Goal: Transaction & Acquisition: Purchase product/service

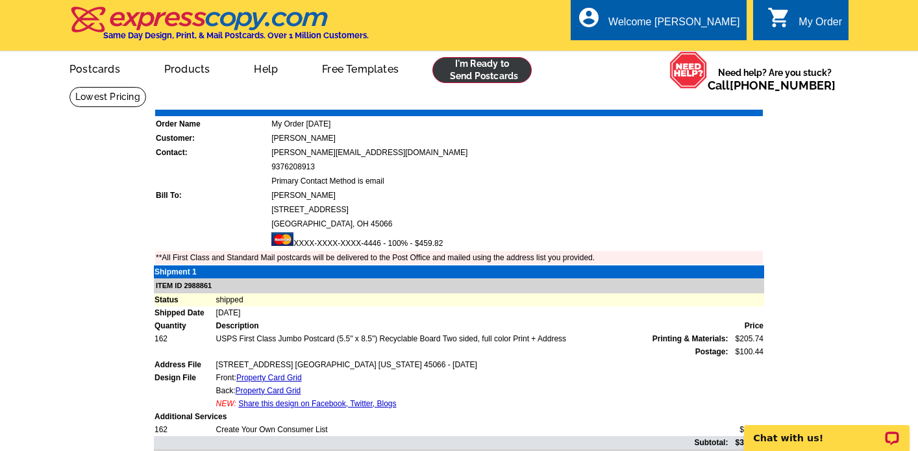
click at [471, 73] on link at bounding box center [481, 70] width 99 height 26
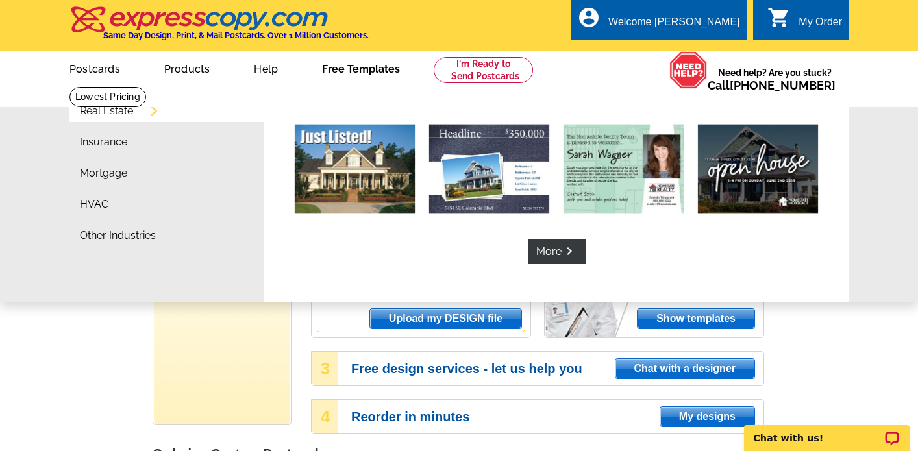
click at [365, 71] on link "Free Templates" at bounding box center [360, 68] width 119 height 30
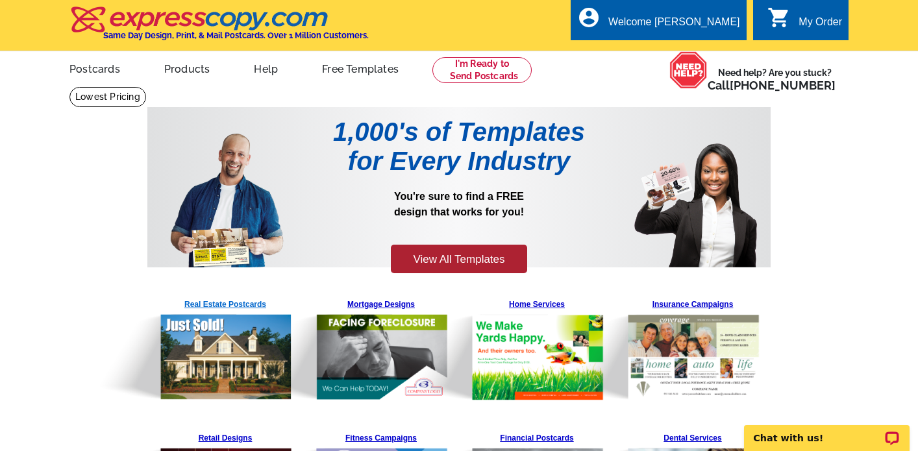
click at [231, 306] on img at bounding box center [193, 347] width 198 height 106
click at [705, 31] on div "Welcome [PERSON_NAME]" at bounding box center [673, 25] width 131 height 18
click at [705, 49] on link "My Account" at bounding box center [707, 50] width 56 height 12
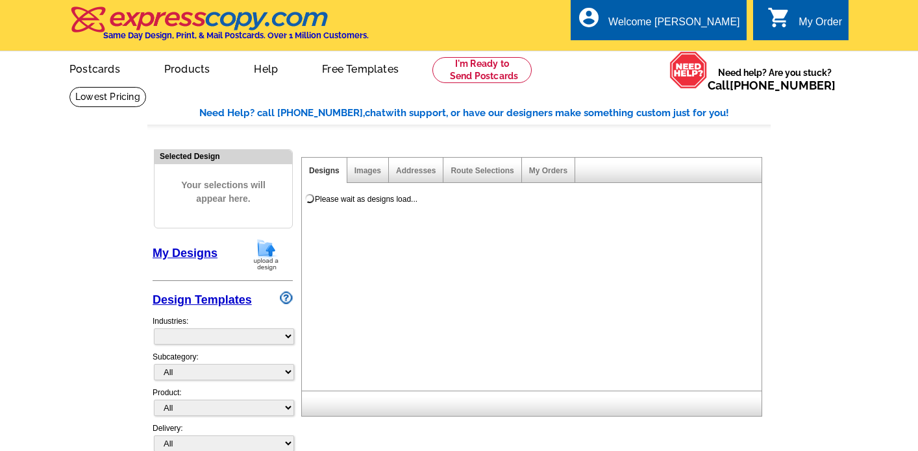
select select "785"
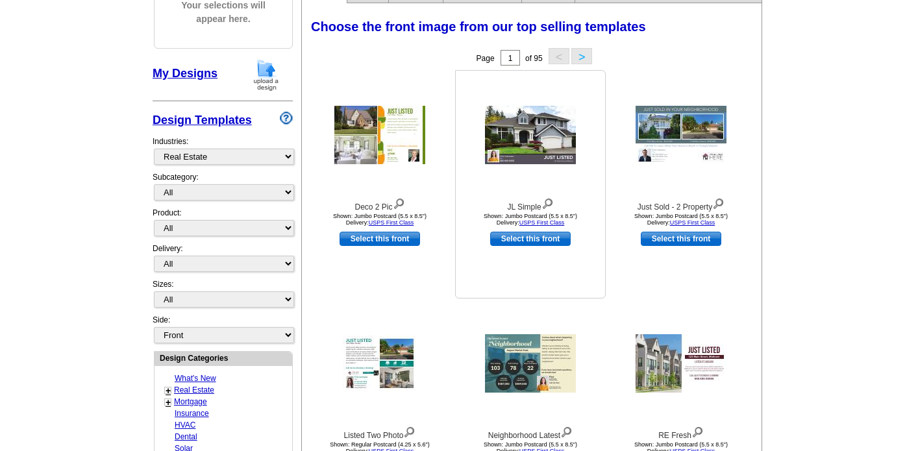
scroll to position [181, 0]
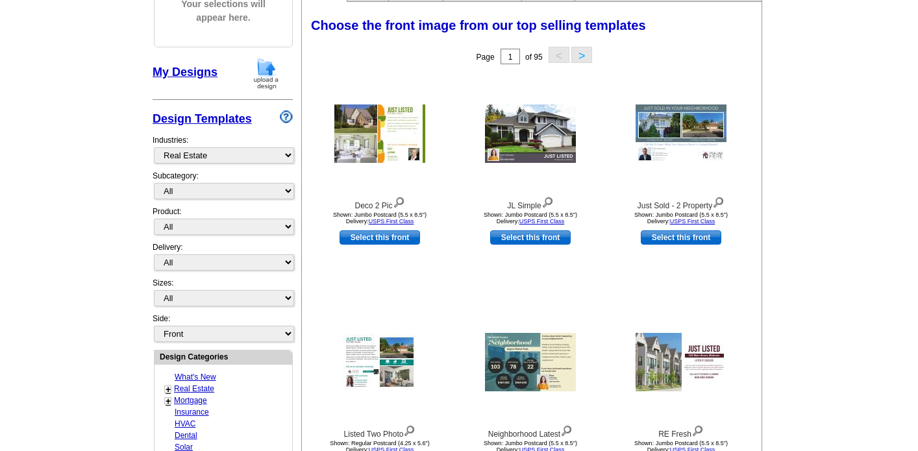
click at [204, 71] on link "My Designs" at bounding box center [184, 72] width 65 height 13
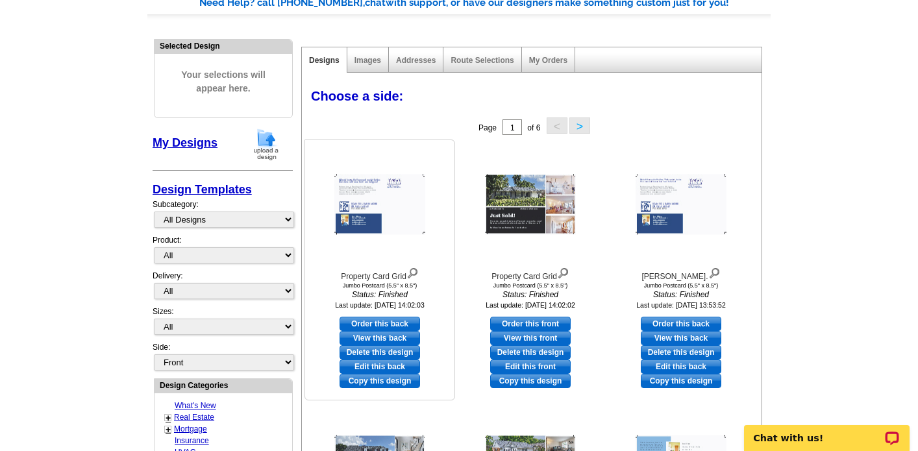
scroll to position [111, 0]
click at [530, 366] on link "Edit this front" at bounding box center [530, 366] width 80 height 14
select select "2"
select select "back"
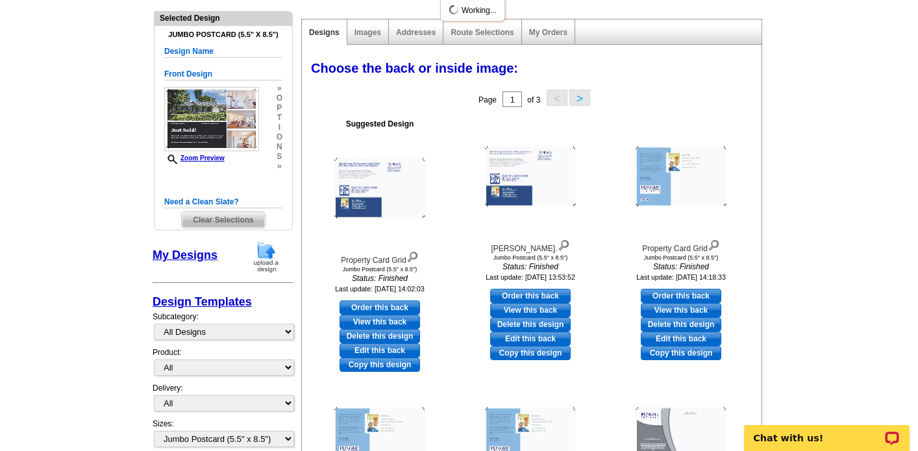
scroll to position [141, 0]
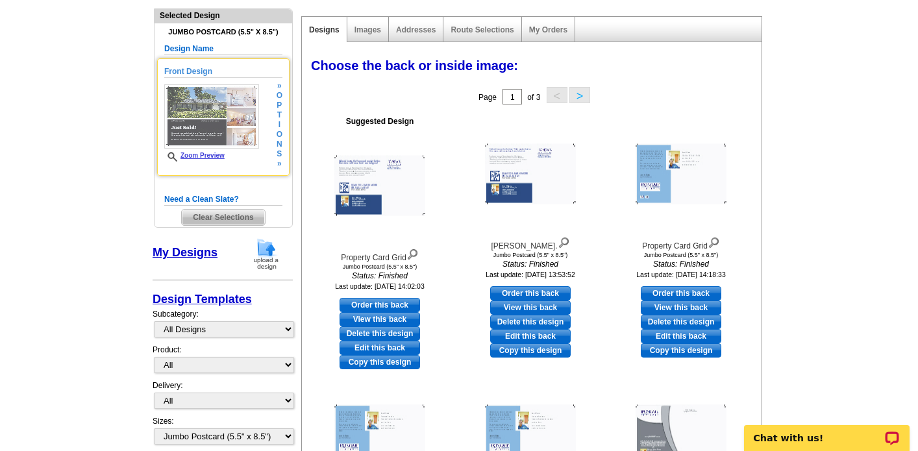
click at [217, 128] on img at bounding box center [211, 116] width 95 height 64
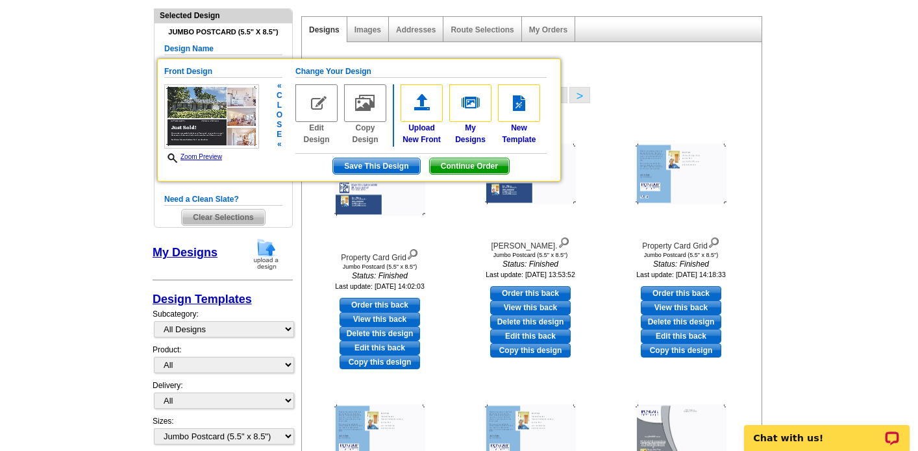
click at [319, 103] on img at bounding box center [316, 103] width 42 height 38
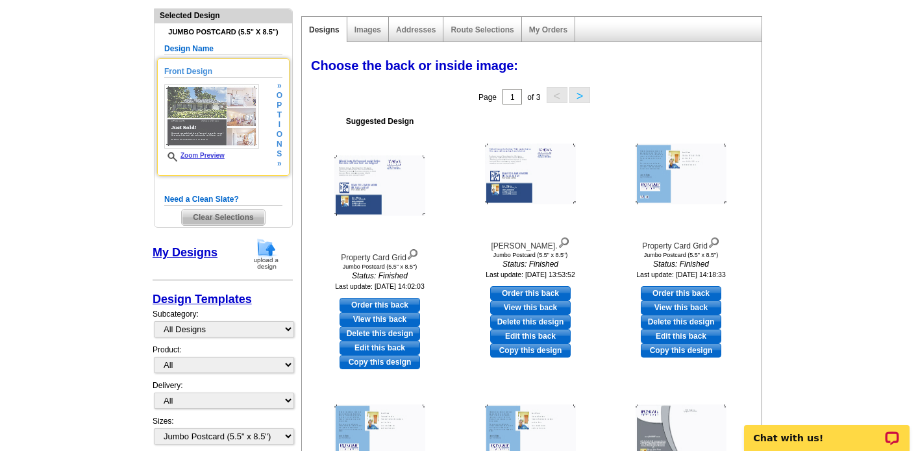
click at [232, 130] on img at bounding box center [211, 116] width 95 height 64
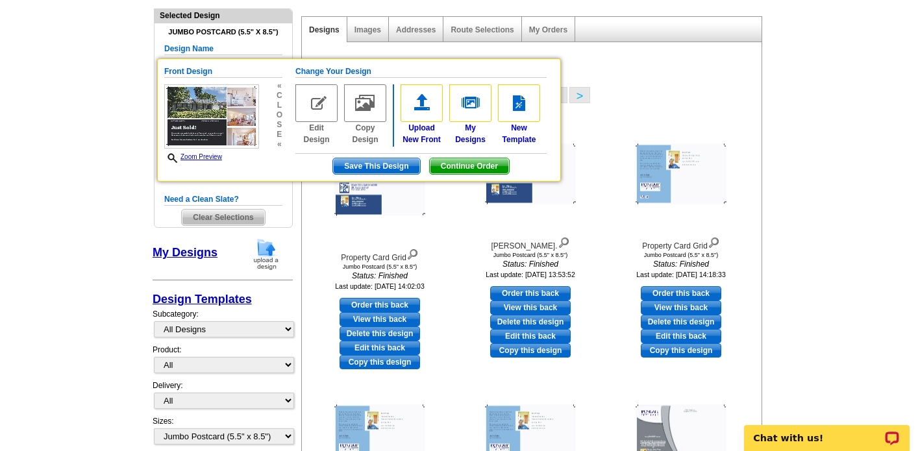
click at [694, 93] on div "Page 1 of 3 < >" at bounding box center [533, 97] width 459 height 26
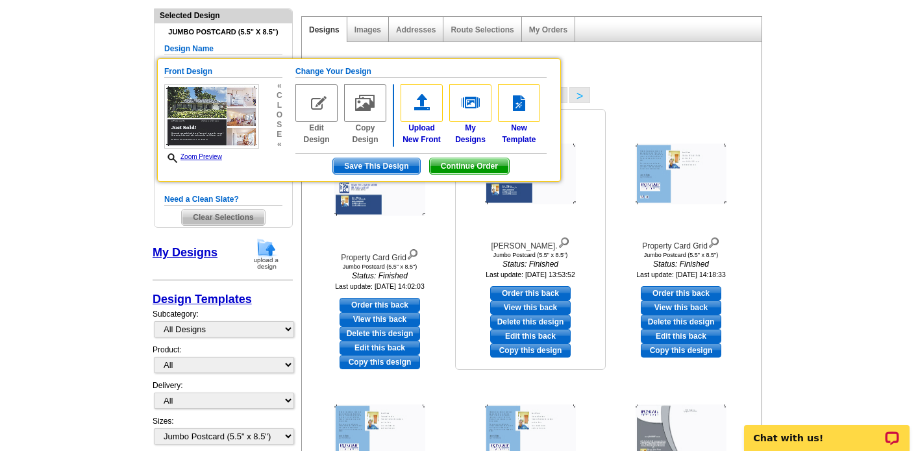
click at [602, 156] on div "Janney Ln. Jumbo Postcard (5.5" x 8.5") Status: Finished Last update: 2025-08-0…" at bounding box center [530, 197] width 149 height 171
click at [622, 151] on div at bounding box center [680, 174] width 143 height 117
click at [614, 82] on div "Choose the back or inside image: Select one of the template options below for t…" at bounding box center [533, 68] width 459 height 31
click at [386, 162] on span "Save This Design" at bounding box center [376, 166] width 86 height 16
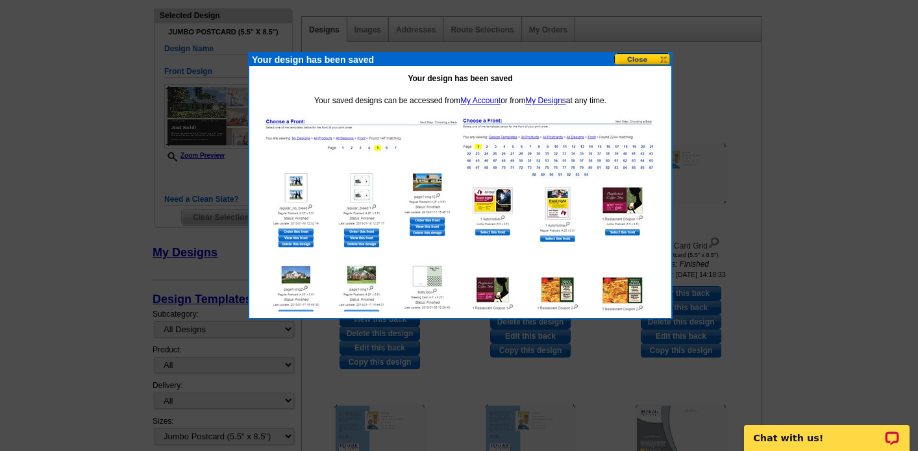
click at [649, 58] on button at bounding box center [642, 59] width 57 height 12
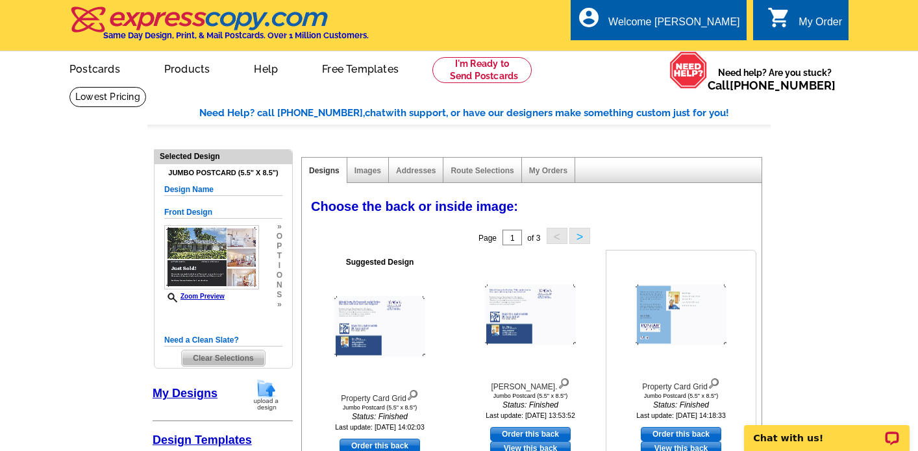
scroll to position [0, 0]
click at [653, 217] on div "Choose the back or inside image: Select one of the template options below for t…" at bounding box center [533, 208] width 459 height 31
click at [798, 25] on div "My Order" at bounding box center [819, 25] width 43 height 18
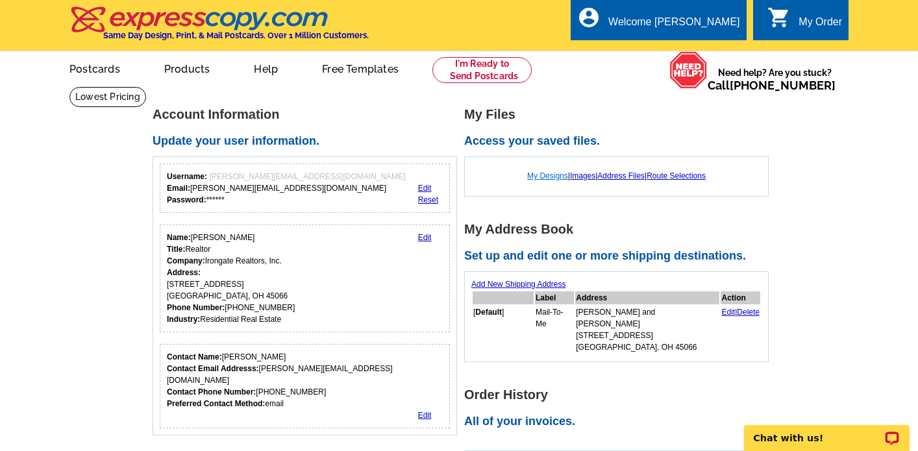
click at [541, 174] on link "My Designs" at bounding box center [547, 175] width 41 height 9
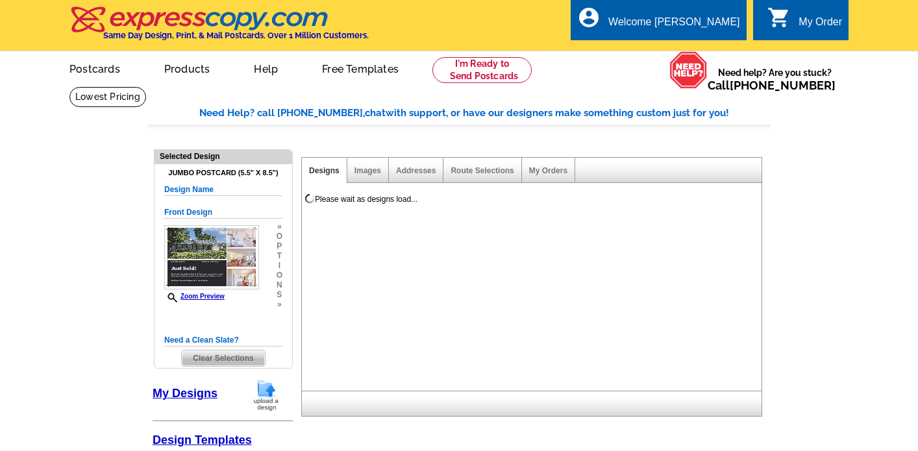
select select "1"
select select "2"
select select "back"
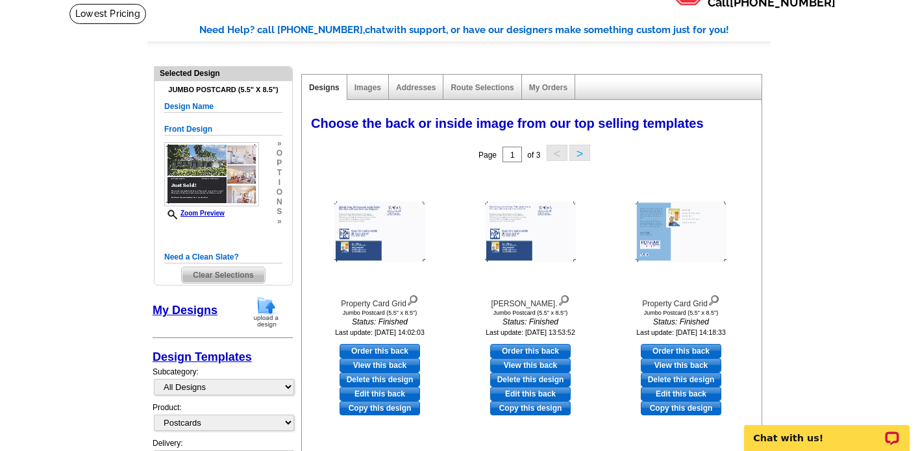
scroll to position [82, 0]
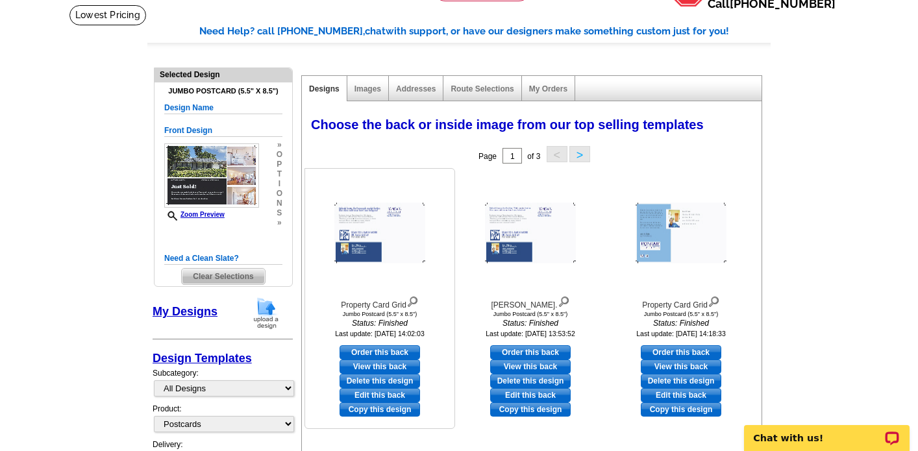
click at [389, 238] on img at bounding box center [379, 233] width 91 height 60
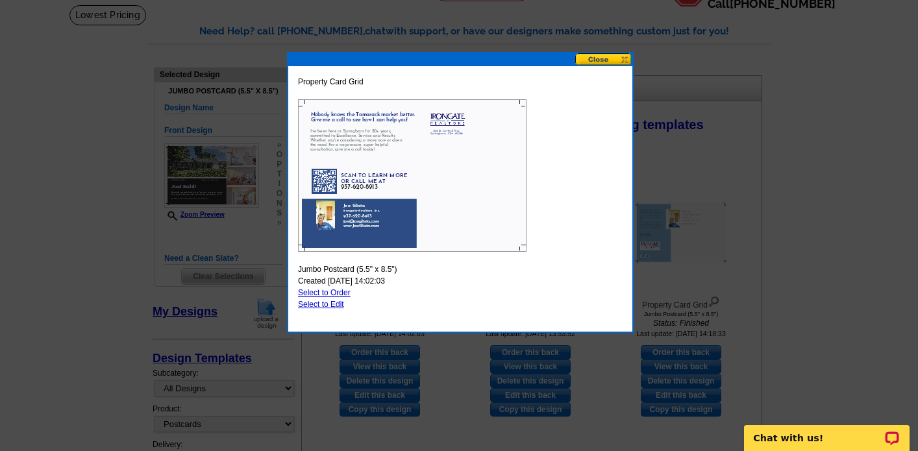
click at [602, 60] on button at bounding box center [603, 59] width 57 height 12
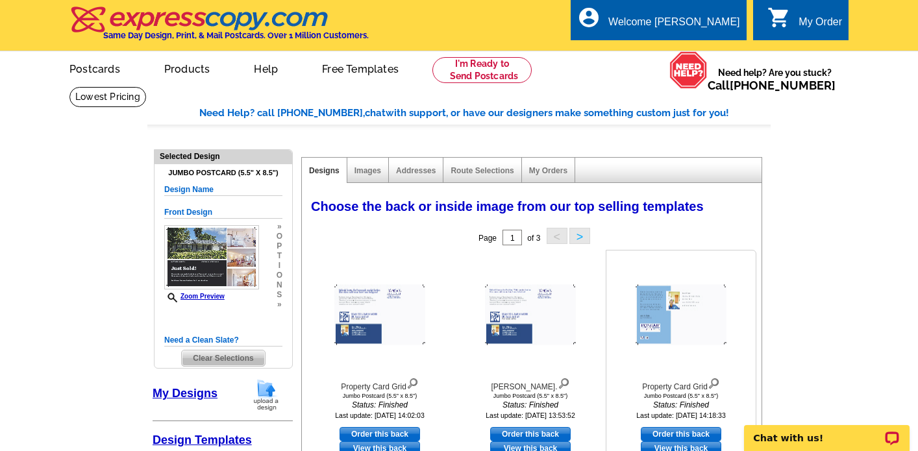
scroll to position [0, 0]
click at [214, 355] on span "Clear Selections" at bounding box center [223, 358] width 82 height 16
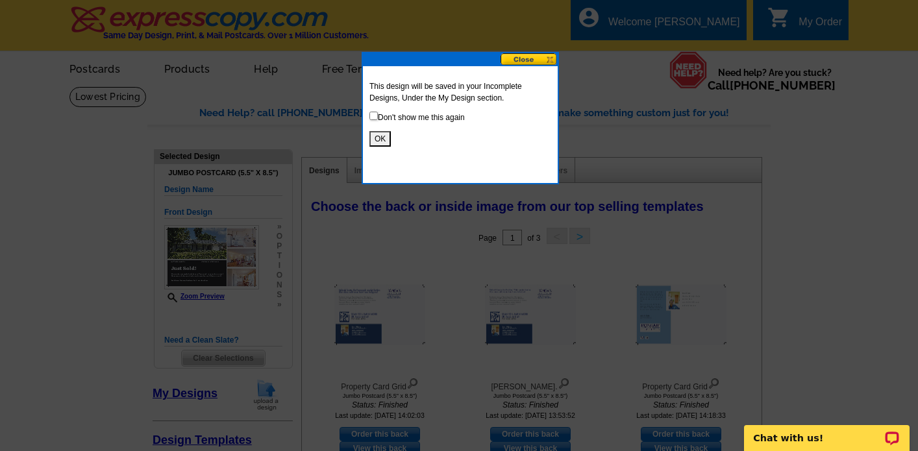
click at [380, 140] on button "OK" at bounding box center [379, 139] width 21 height 16
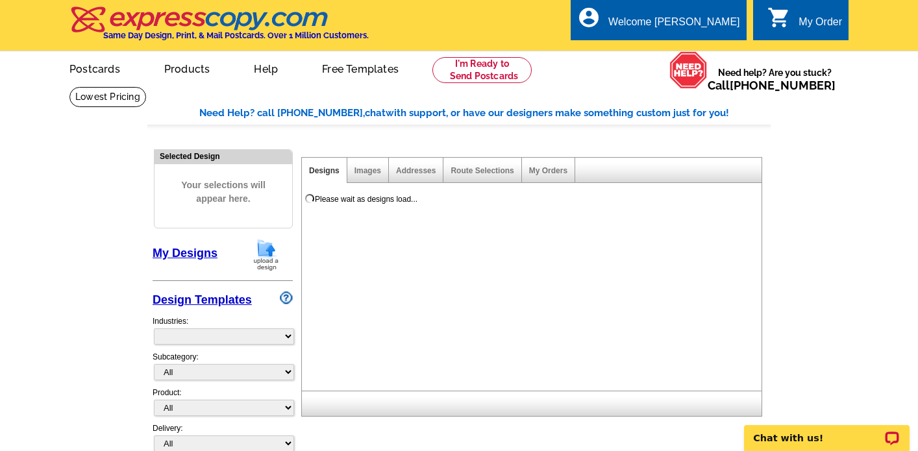
select select "785"
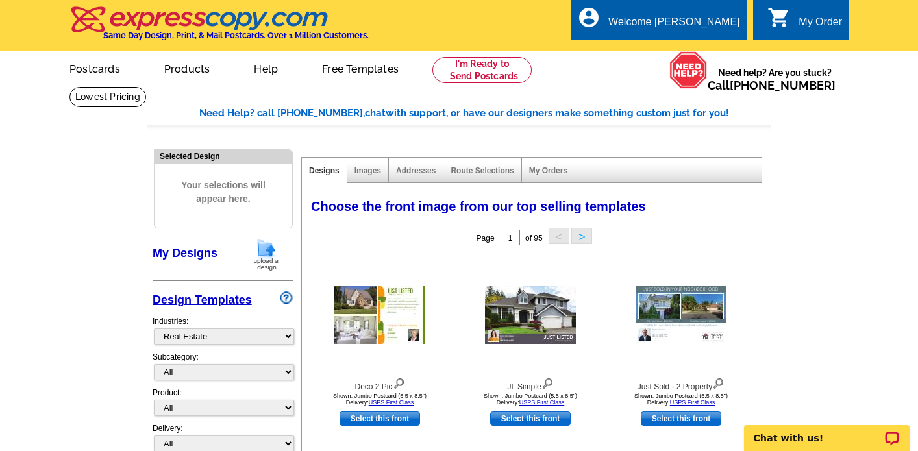
click at [188, 252] on link "My Designs" at bounding box center [184, 253] width 65 height 13
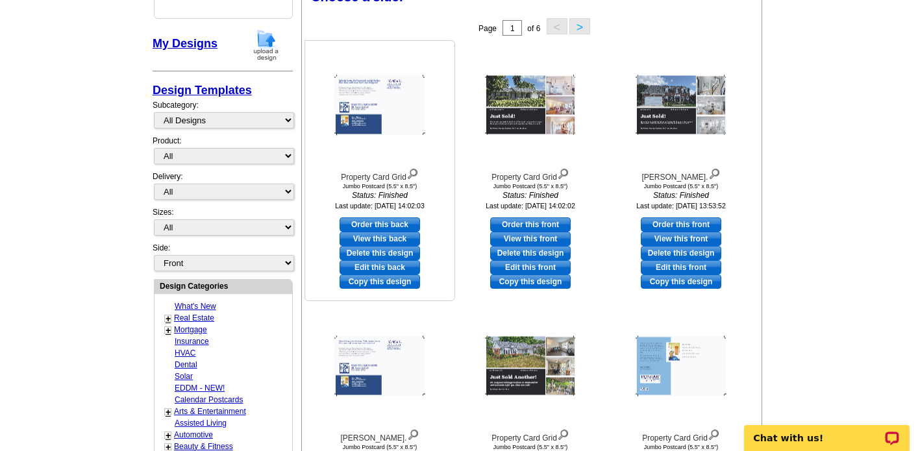
scroll to position [210, 0]
click at [376, 267] on link "Edit this back" at bounding box center [379, 267] width 80 height 14
select select "2"
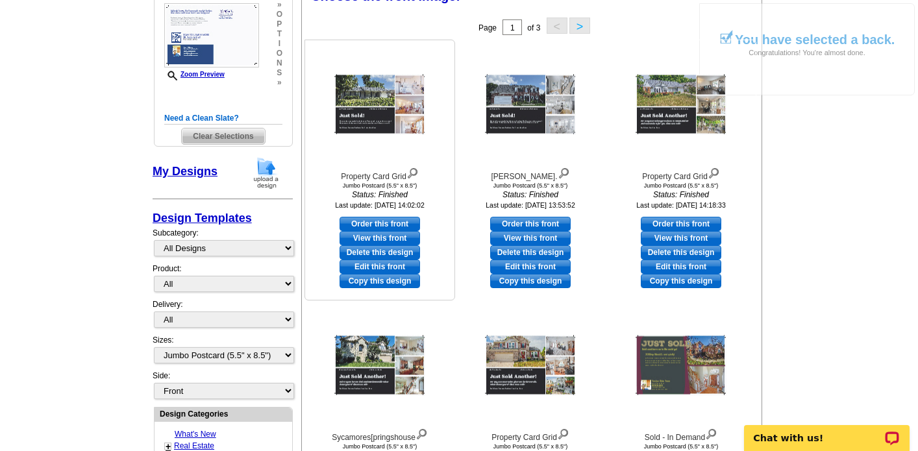
click at [381, 264] on link "Edit this front" at bounding box center [379, 267] width 80 height 14
select select "back"
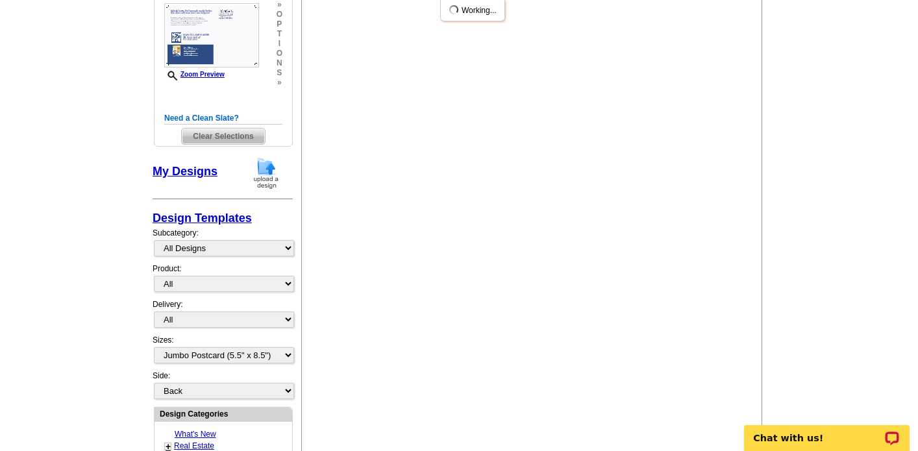
scroll to position [0, 0]
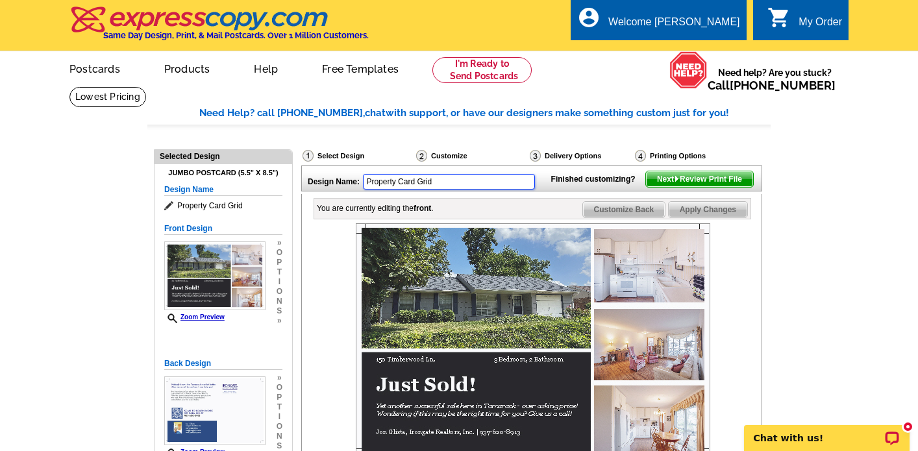
click at [448, 181] on input "Property Card Grid" at bounding box center [449, 182] width 172 height 16
type input "P"
type input "Sun Ridge Dr."
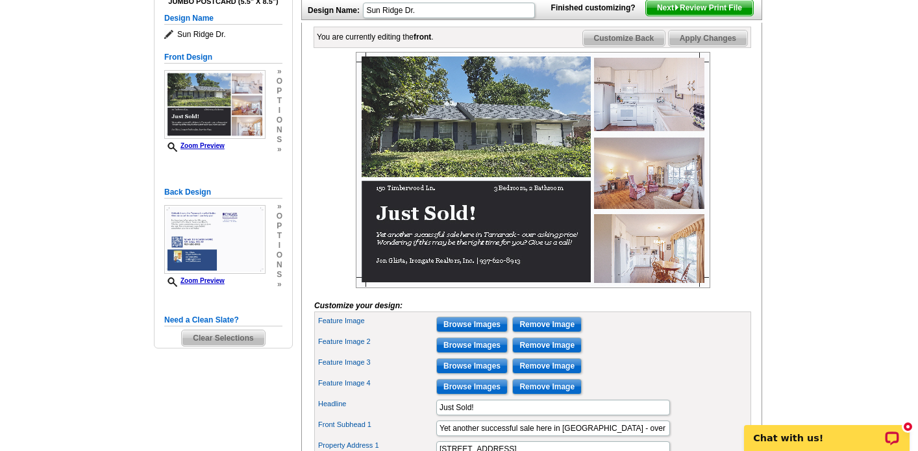
scroll to position [174, 0]
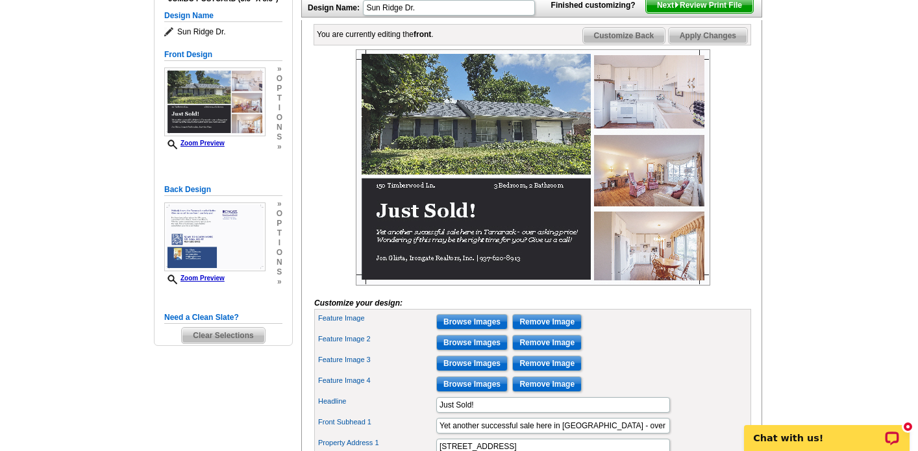
click at [542, 330] on input "Remove Image" at bounding box center [546, 322] width 69 height 16
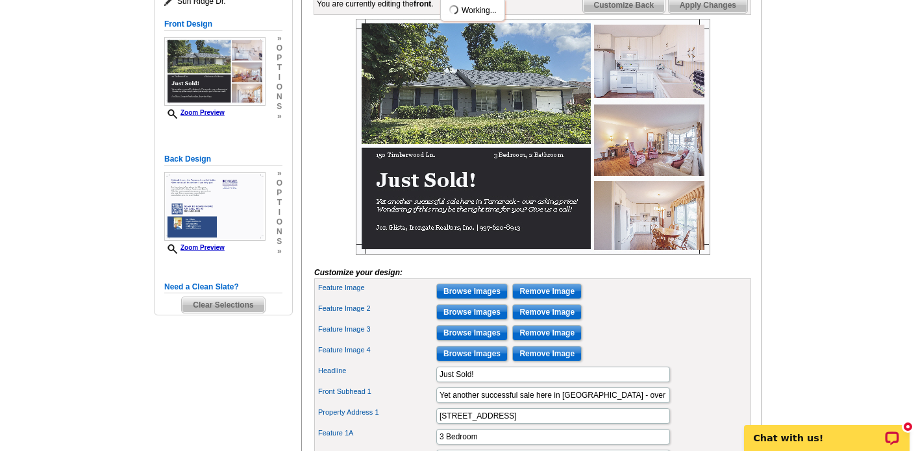
scroll to position [208, 0]
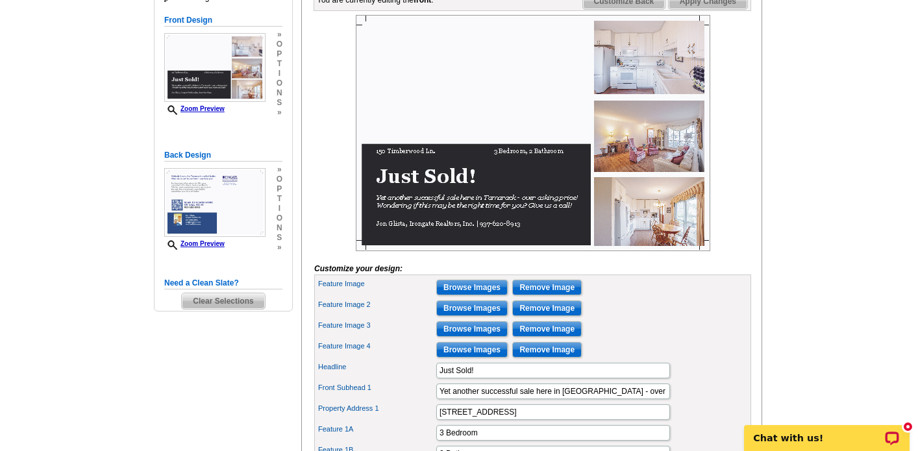
click at [542, 316] on input "Remove Image" at bounding box center [546, 308] width 69 height 16
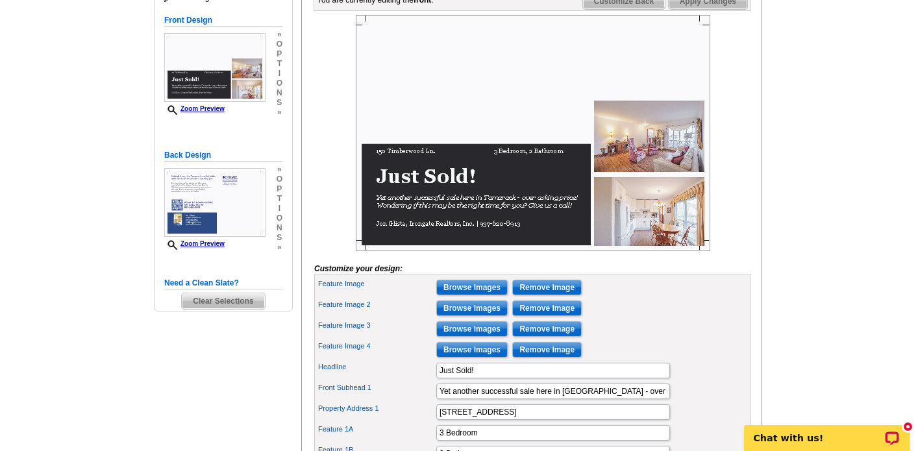
click at [546, 337] on input "Remove Image" at bounding box center [546, 329] width 69 height 16
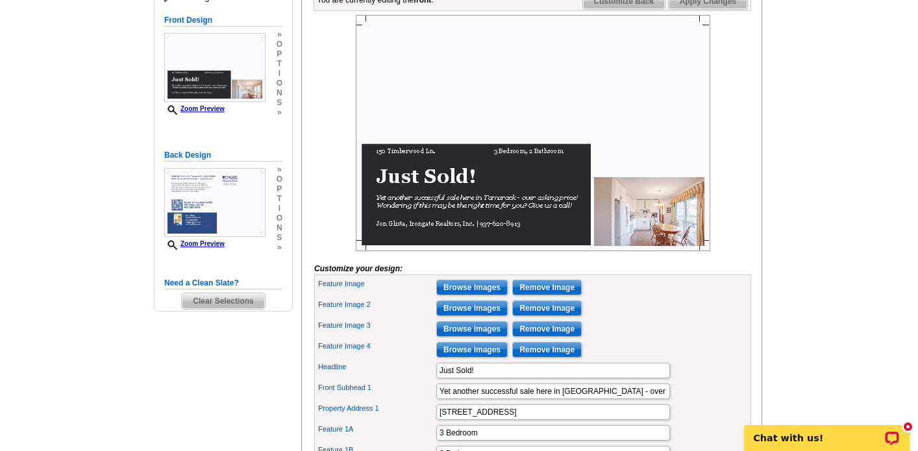
click at [540, 358] on input "Remove Image" at bounding box center [546, 350] width 69 height 16
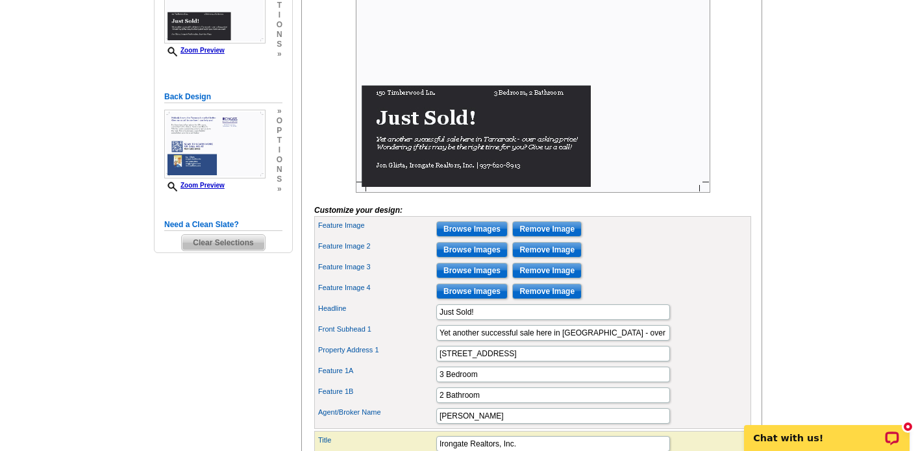
scroll to position [272, 0]
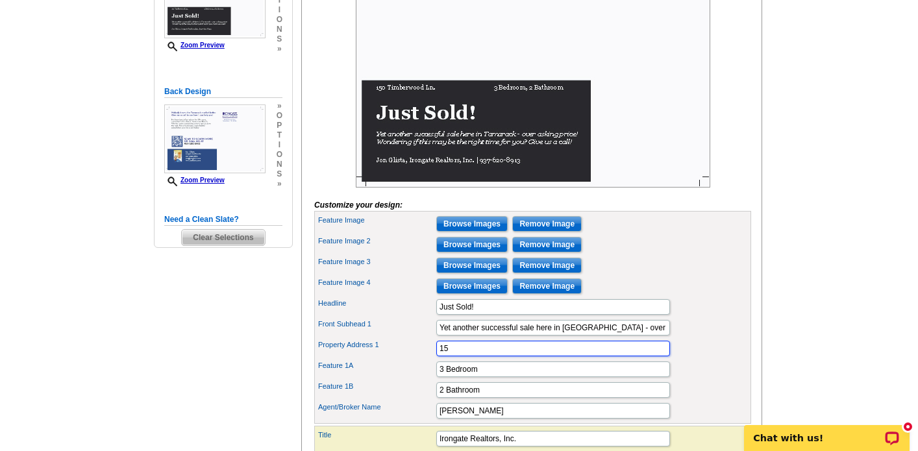
type input "1"
type input "[STREET_ADDRESS]"
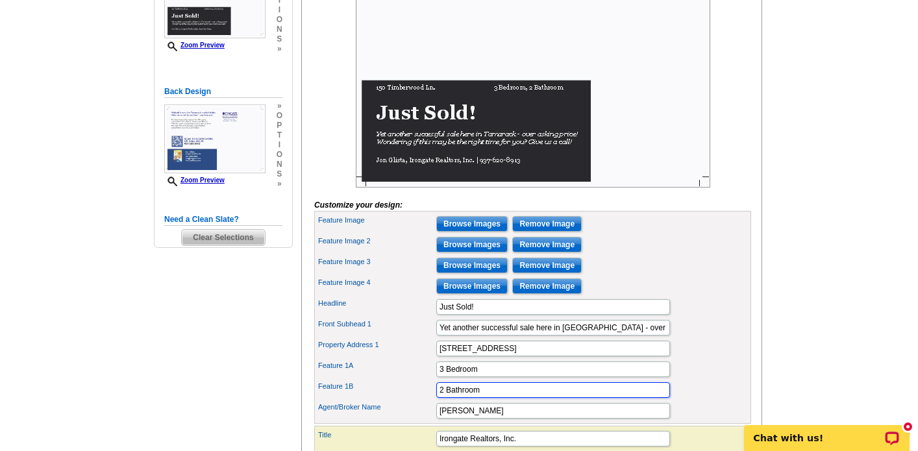
click at [444, 398] on input "2 Bathroom" at bounding box center [553, 390] width 234 height 16
type input "3 Bathroom"
click at [444, 377] on input "3 Bedroom" at bounding box center [553, 369] width 234 height 16
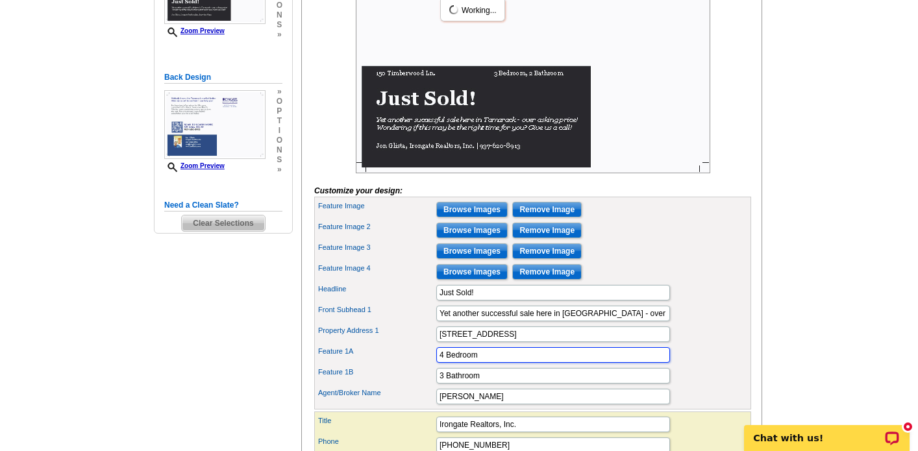
scroll to position [285, 0]
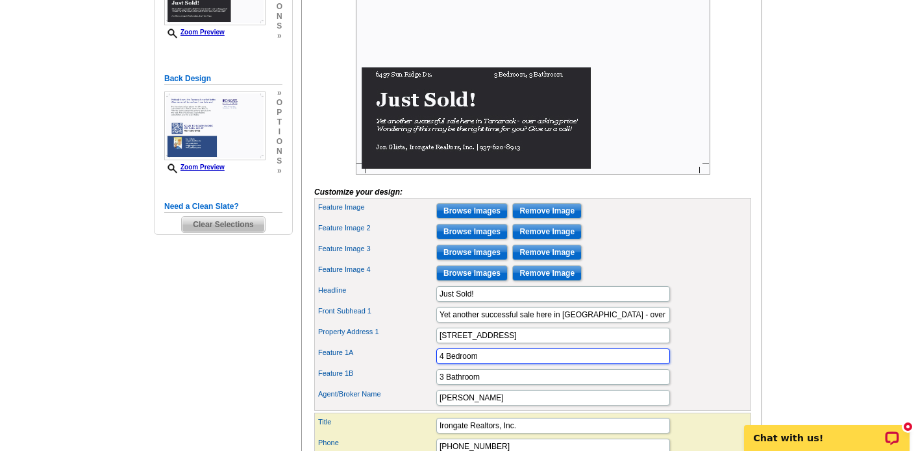
type input "4 Bedroom"
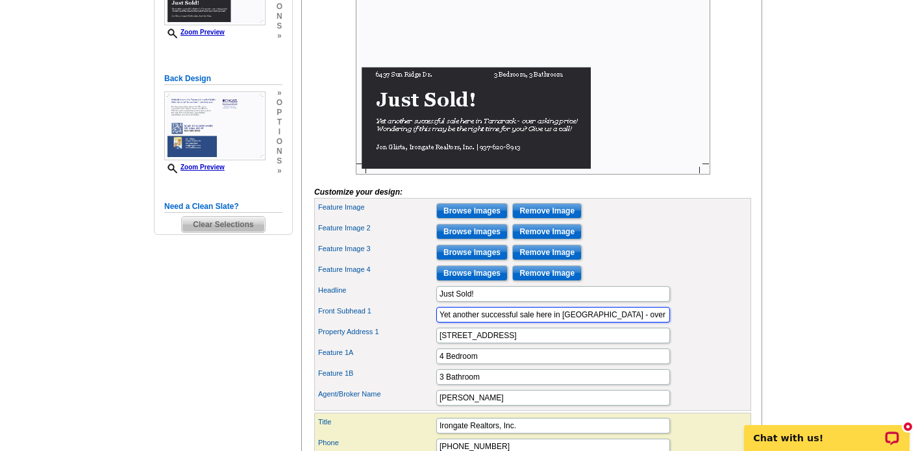
click at [596, 323] on input "Yet another successful sale here in Tamarack - over asking price! Wondering if …" at bounding box center [553, 315] width 234 height 16
click at [725, 204] on form "Customize your design: Feature Image Browse Images Remove Image Feature Image 2…" at bounding box center [532, 198] width 437 height 521
click at [472, 219] on input "Browse Images" at bounding box center [471, 211] width 71 height 16
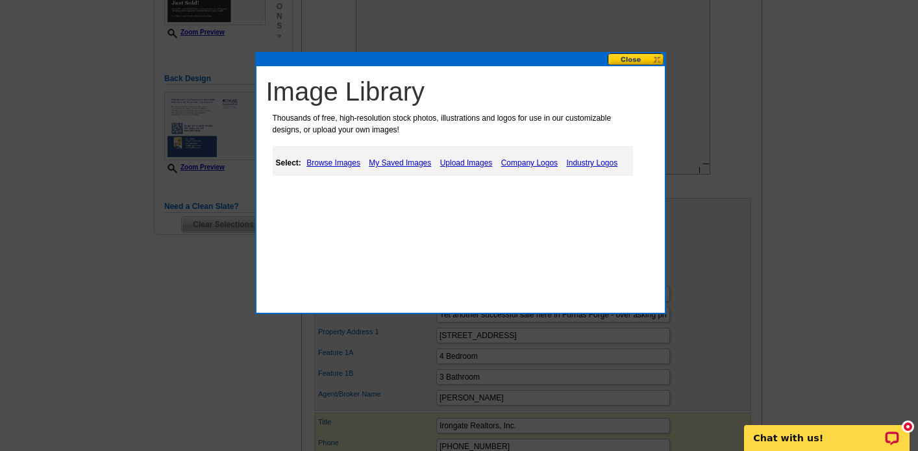
click at [342, 162] on link "Browse Images" at bounding box center [333, 163] width 60 height 16
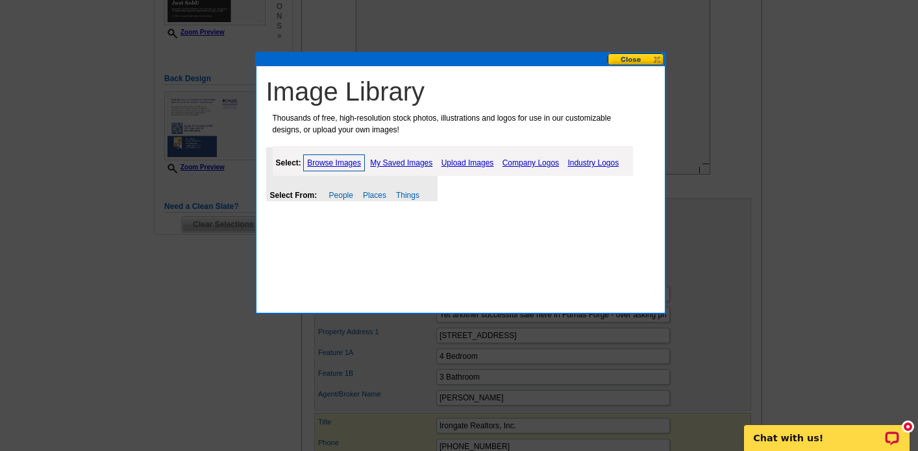
click at [463, 164] on link "Upload Images" at bounding box center [467, 163] width 59 height 16
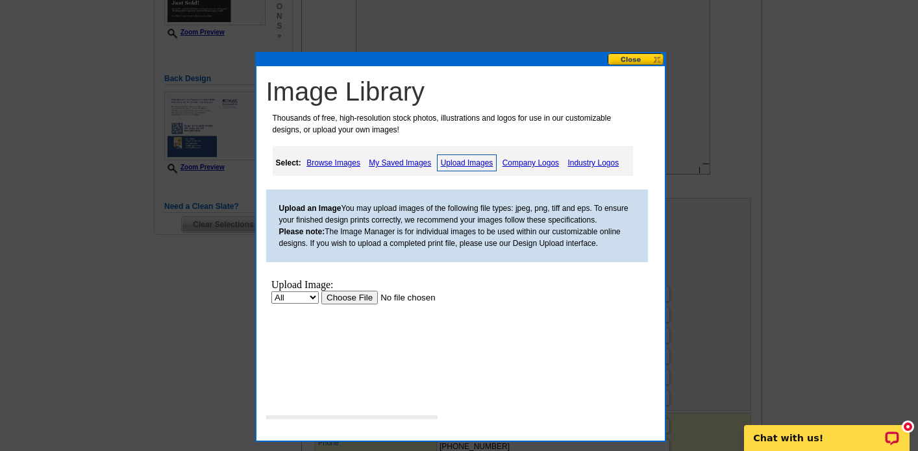
scroll to position [0, 0]
click at [353, 298] on input "file" at bounding box center [403, 298] width 164 height 14
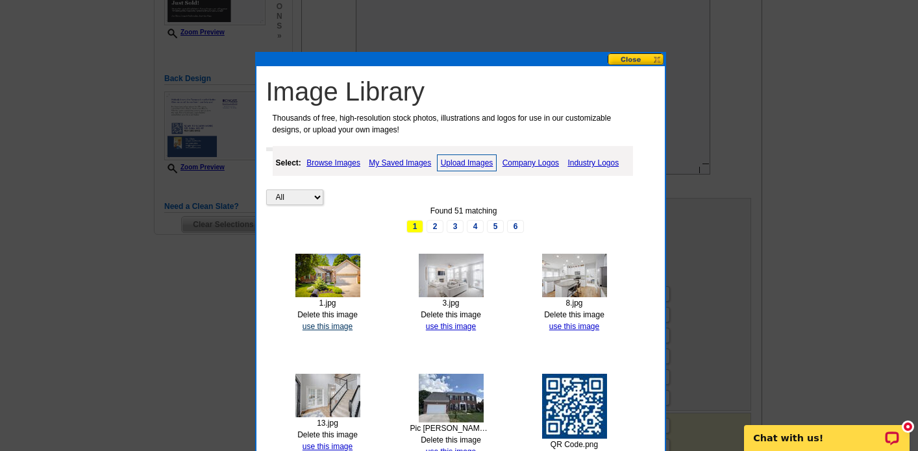
click at [319, 325] on link "use this image" at bounding box center [327, 326] width 50 height 9
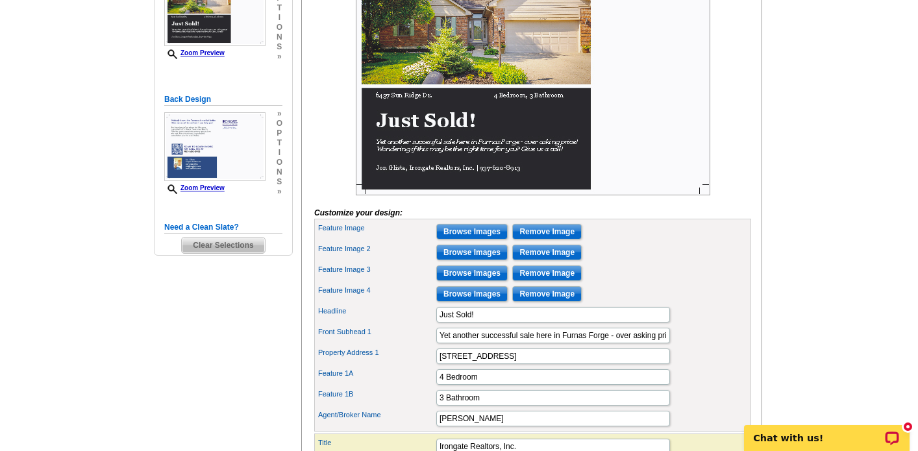
scroll to position [275, 0]
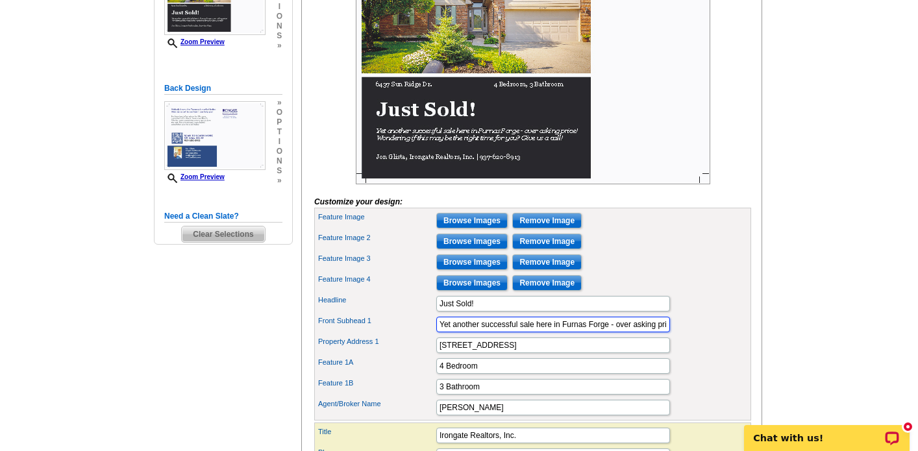
click at [609, 332] on input "Yet another successful sale here in Furnas Forge - over asking price! Wondering…" at bounding box center [553, 325] width 234 height 16
type input "Yet another successful sale here in FURNAS FORGE - over asking price! Wondering…"
click at [692, 293] on div "Feature Image 4 Browse Images Remove Image" at bounding box center [533, 283] width 432 height 21
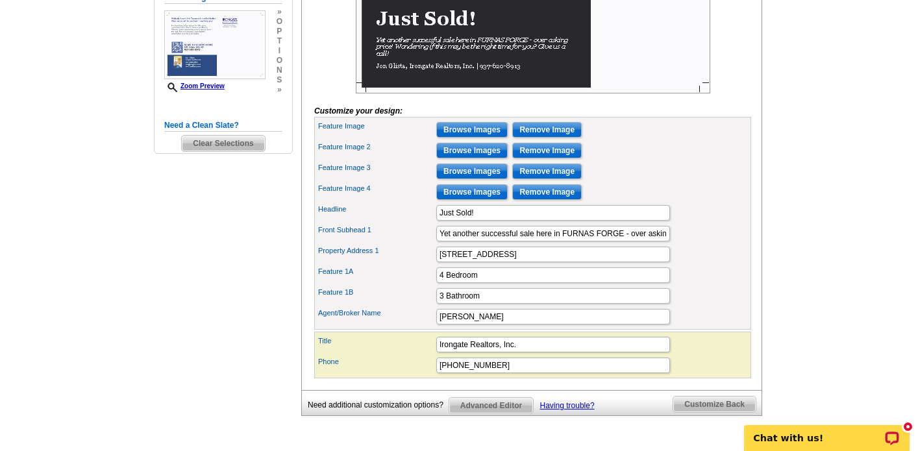
scroll to position [384, 0]
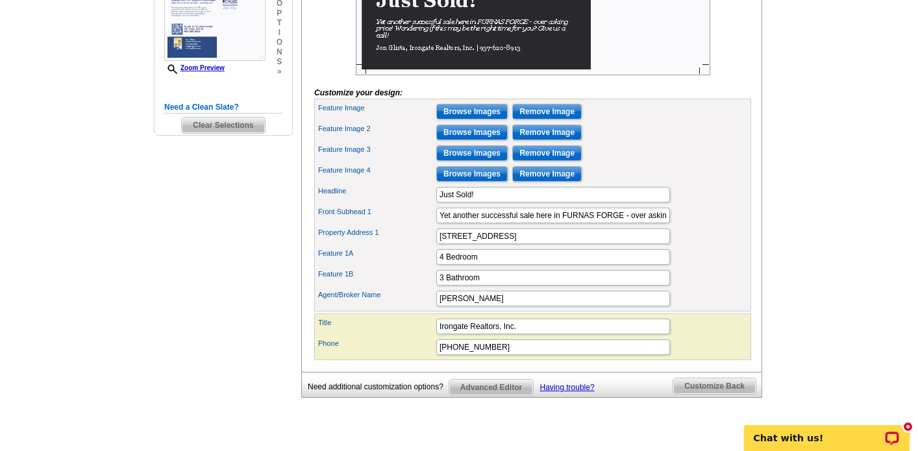
click at [471, 140] on input "Browse Images" at bounding box center [471, 133] width 71 height 16
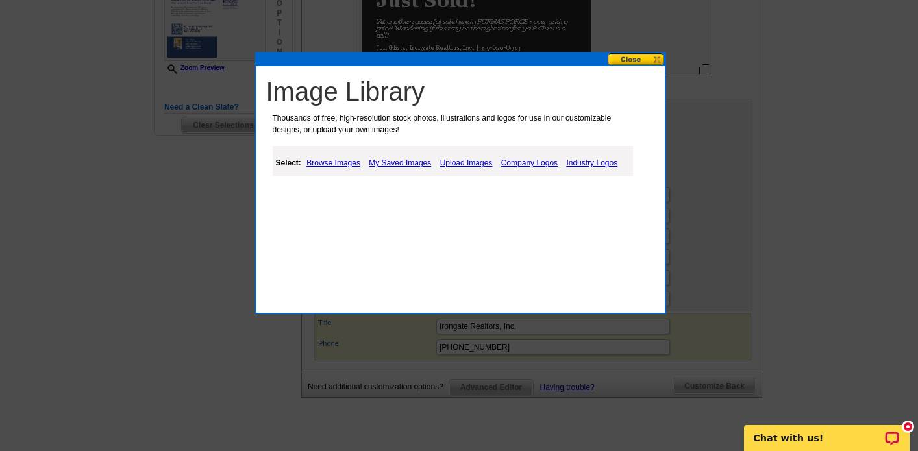
click at [475, 164] on link "Upload Images" at bounding box center [466, 163] width 59 height 16
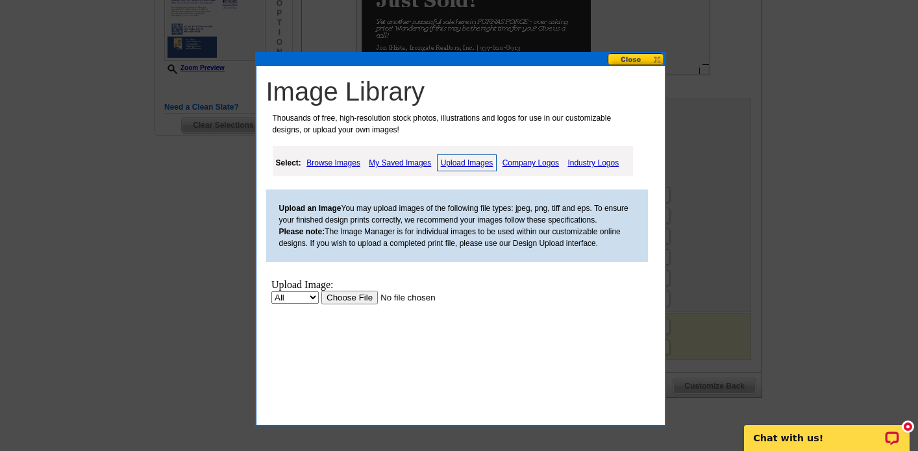
scroll to position [0, 0]
click at [359, 298] on input "file" at bounding box center [403, 298] width 164 height 14
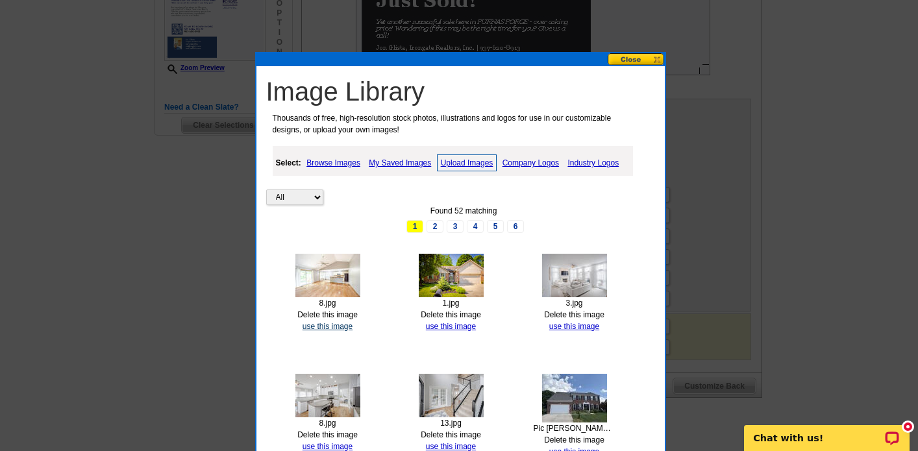
click at [328, 324] on link "use this image" at bounding box center [327, 326] width 50 height 9
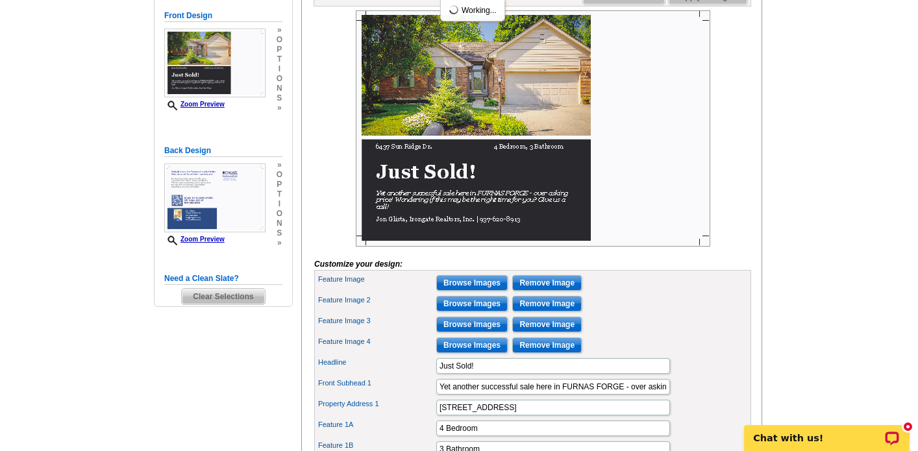
scroll to position [215, 0]
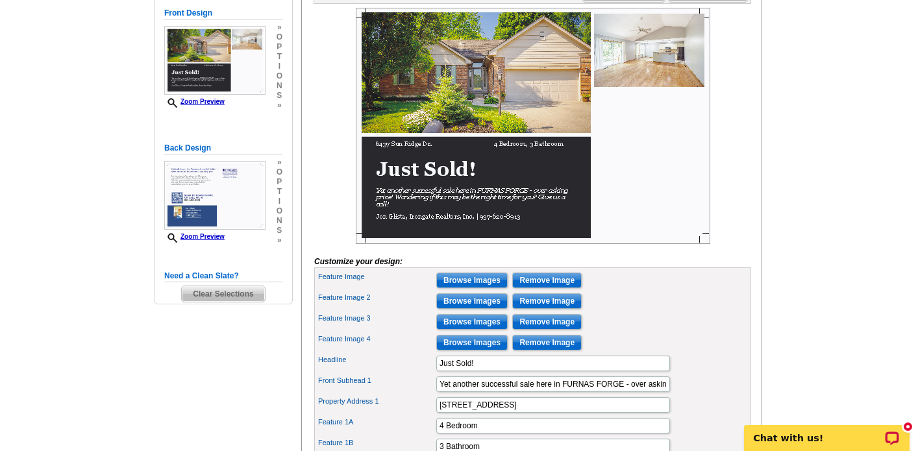
click at [472, 330] on input "Browse Images" at bounding box center [471, 322] width 71 height 16
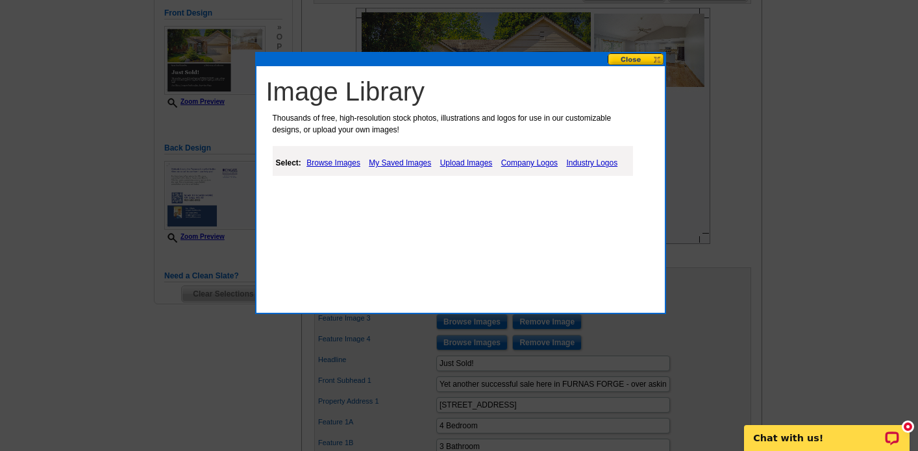
click at [467, 162] on link "Upload Images" at bounding box center [466, 163] width 59 height 16
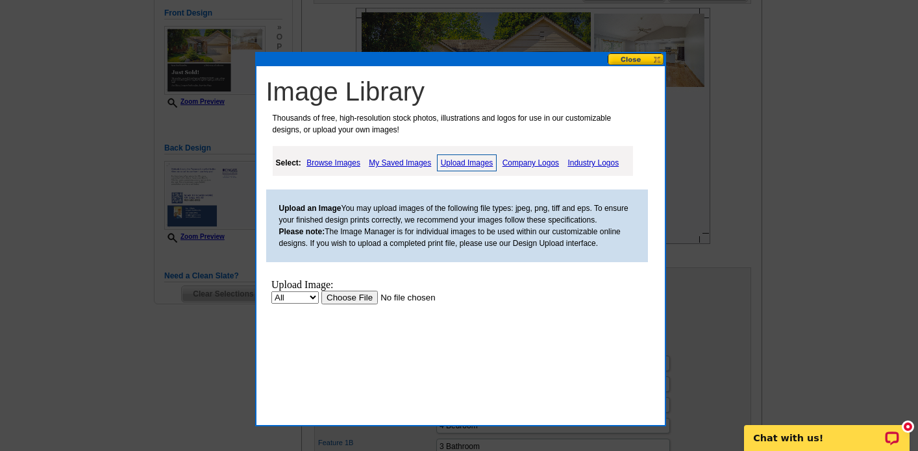
scroll to position [0, 0]
click at [355, 297] on input "file" at bounding box center [403, 298] width 164 height 14
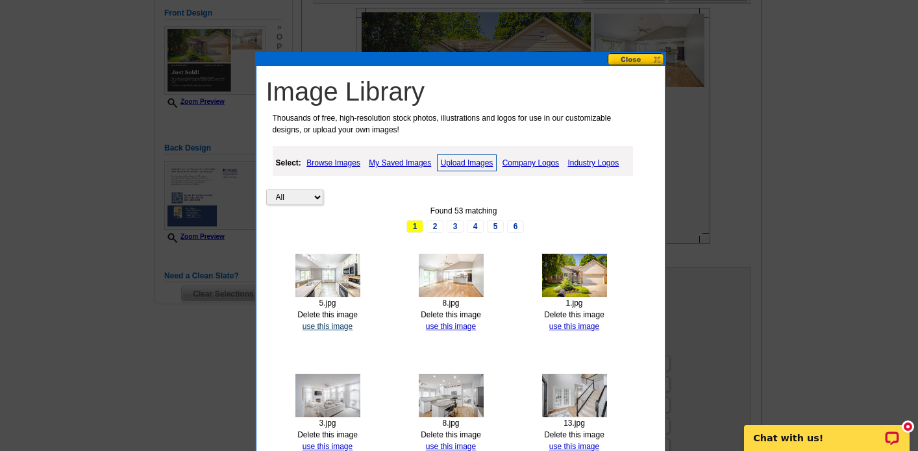
click at [331, 323] on link "use this image" at bounding box center [327, 326] width 50 height 9
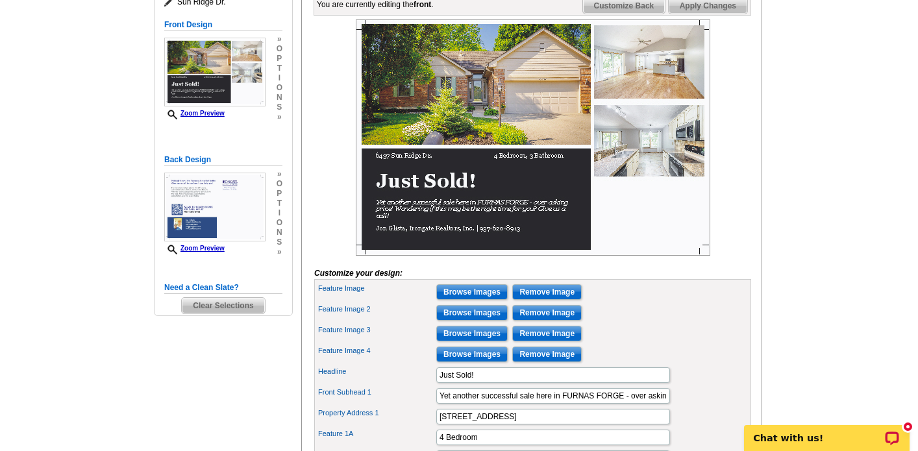
scroll to position [208, 0]
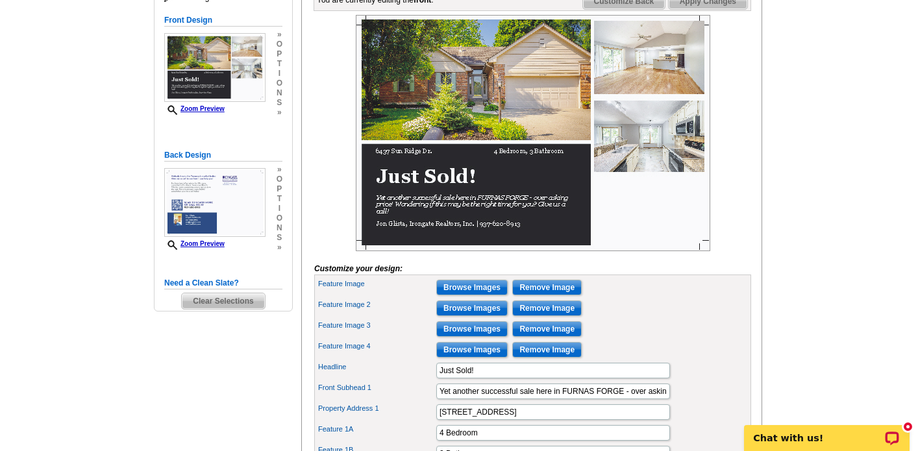
click at [482, 358] on input "Browse Images" at bounding box center [471, 350] width 71 height 16
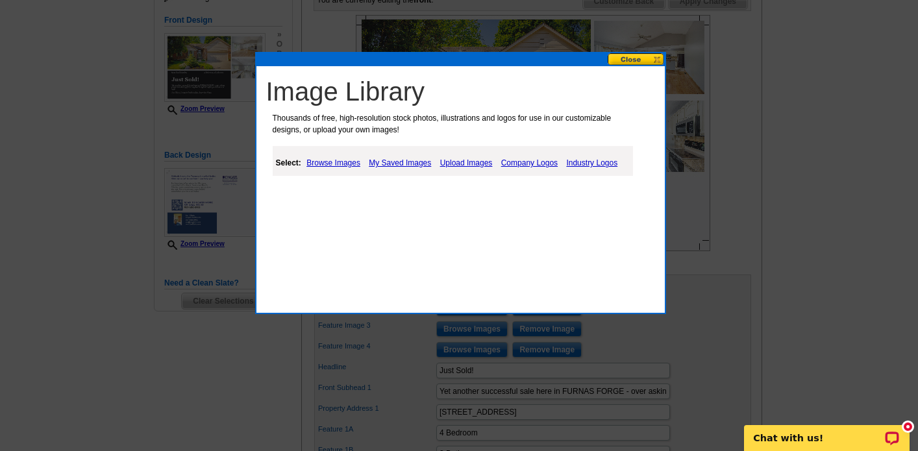
click at [470, 159] on link "Upload Images" at bounding box center [466, 163] width 59 height 16
click at [467, 165] on link "Upload Images" at bounding box center [467, 162] width 60 height 17
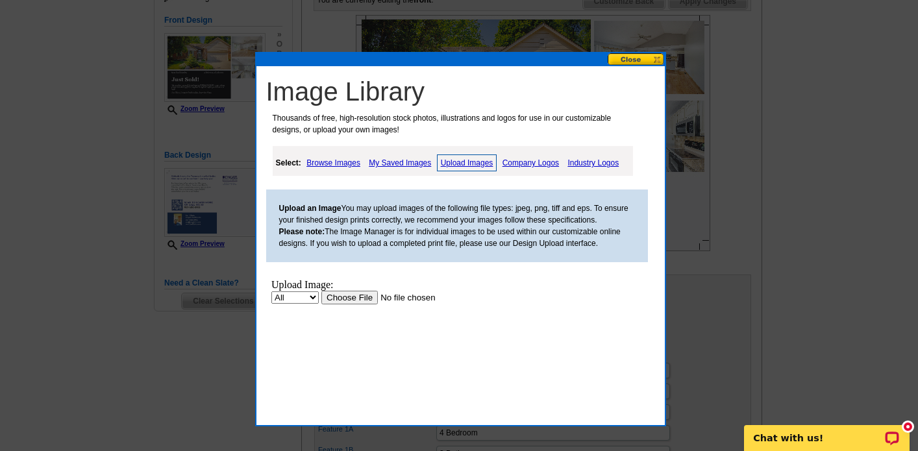
scroll to position [0, 0]
click at [358, 298] on input "file" at bounding box center [403, 298] width 164 height 14
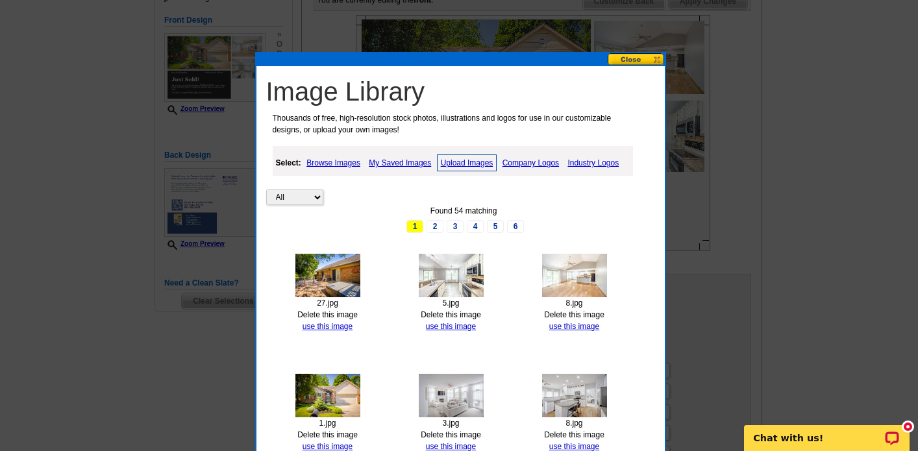
scroll to position [214, 0]
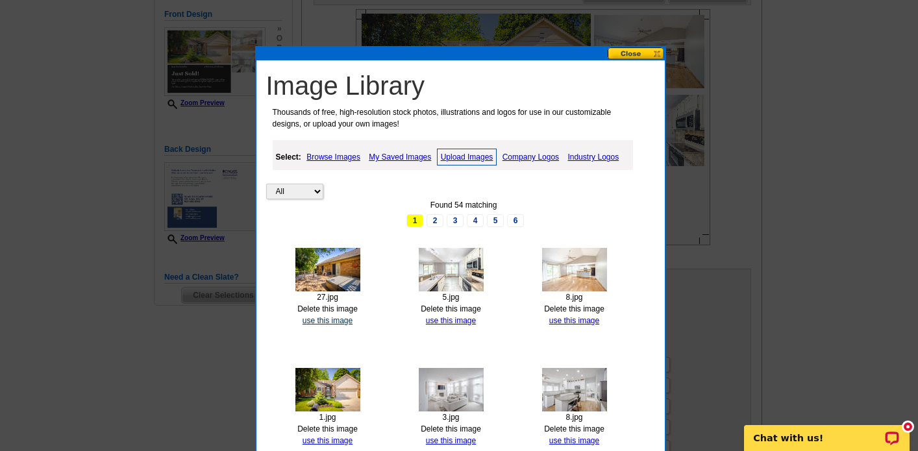
click at [327, 319] on link "use this image" at bounding box center [327, 320] width 50 height 9
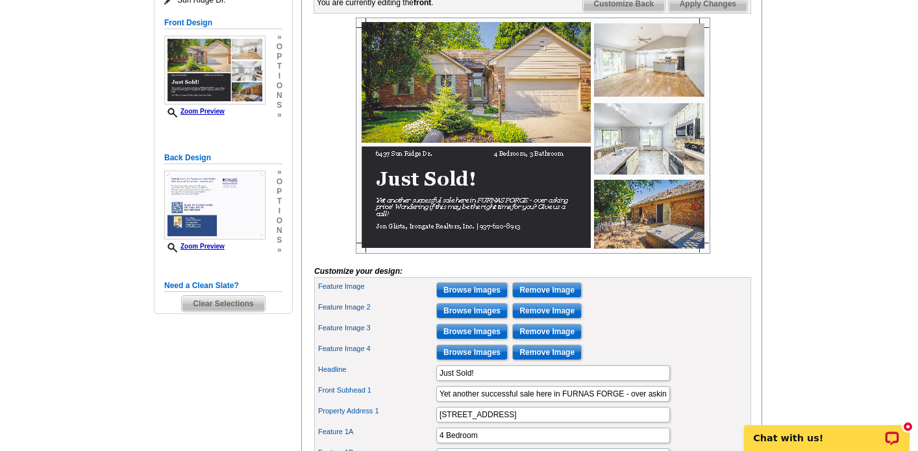
scroll to position [197, 0]
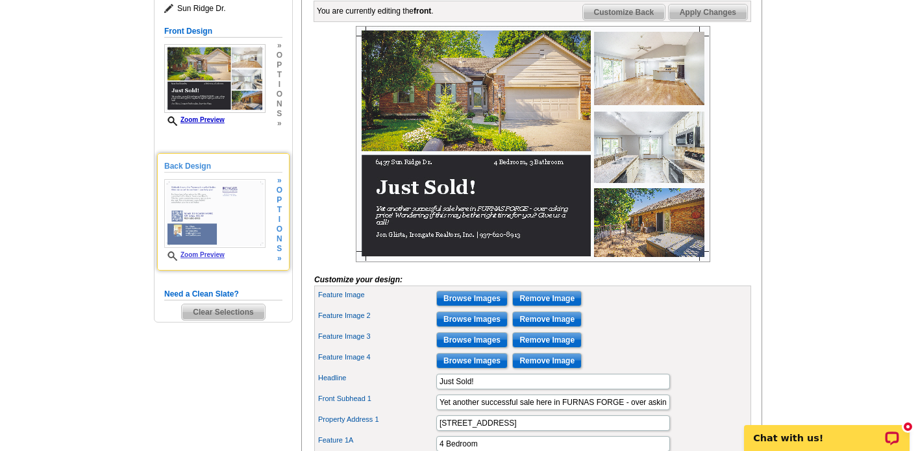
click at [228, 230] on img at bounding box center [214, 213] width 101 height 69
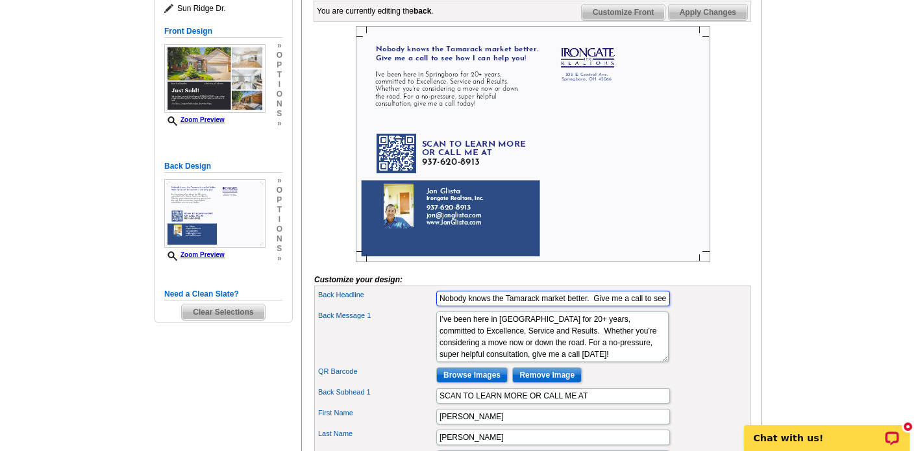
click at [539, 306] on input "Nobody knows the Tamarack market better. Give me a call to see how I can help y…" at bounding box center [553, 299] width 234 height 16
type input "Nobody knows the Furnas Forge market better. Give me a call to see how I can he…"
click at [537, 340] on textarea "I’ve been here in Springboro for 20+ years, committed to Excellence, Service an…" at bounding box center [552, 336] width 232 height 51
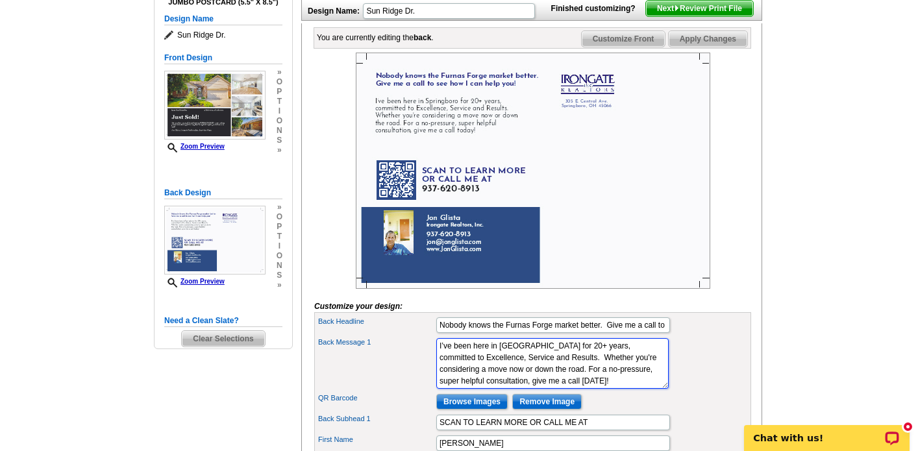
scroll to position [169, 0]
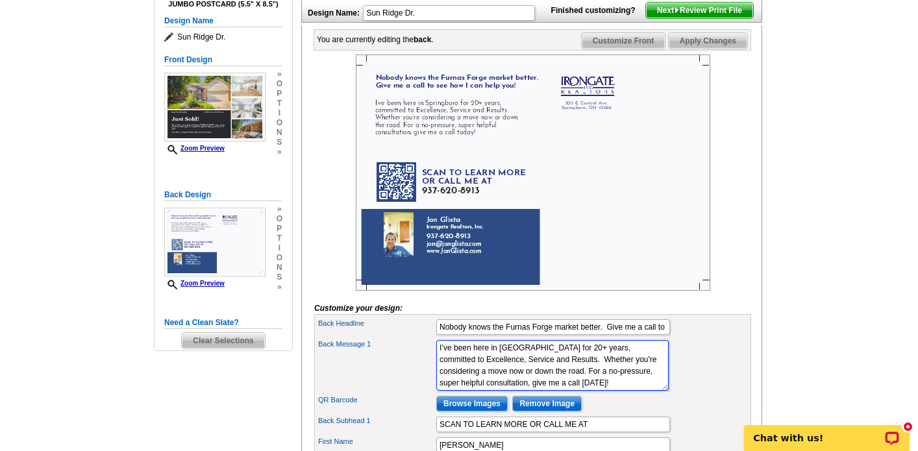
type textarea "I’ve been here in Waynesville for 20+ years, committed to Excellence, Service a…"
click at [731, 323] on form "Customize your design: Feature Image Browse Images Remove Image Feature Image 2…" at bounding box center [532, 405] width 437 height 701
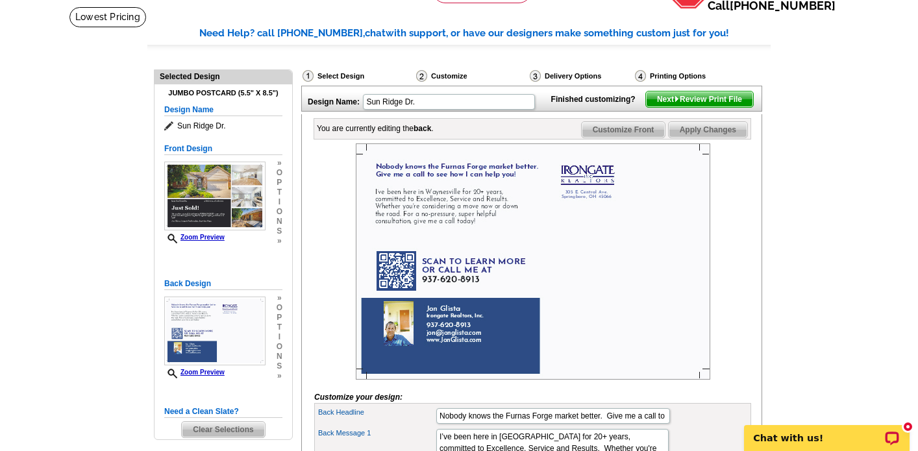
scroll to position [65, 0]
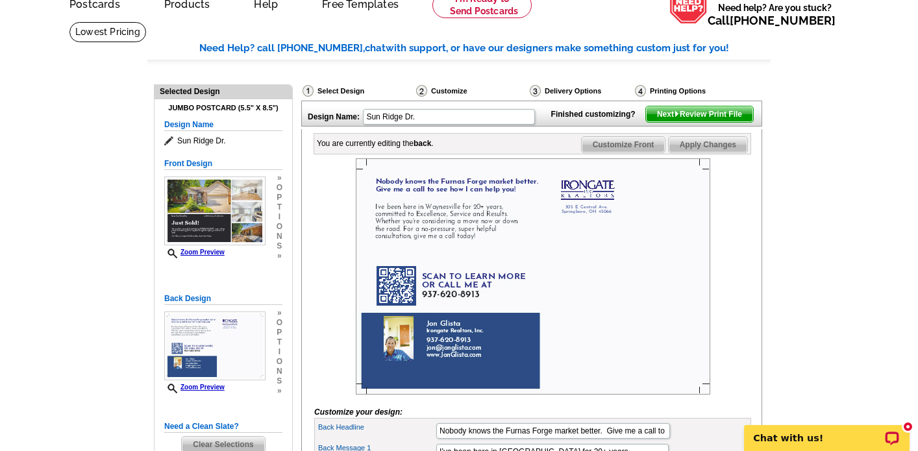
click at [697, 122] on span "Next Review Print File" at bounding box center [699, 114] width 107 height 16
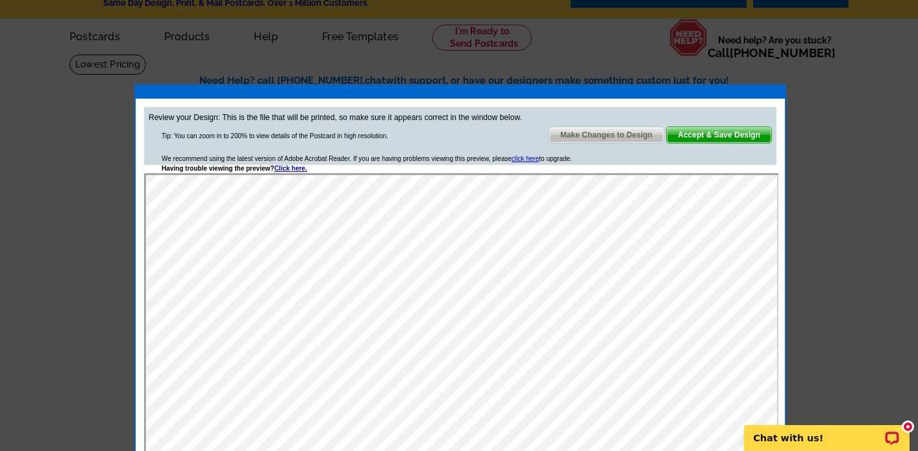
scroll to position [32, 0]
click at [709, 137] on span "Accept & Save Design" at bounding box center [718, 135] width 104 height 16
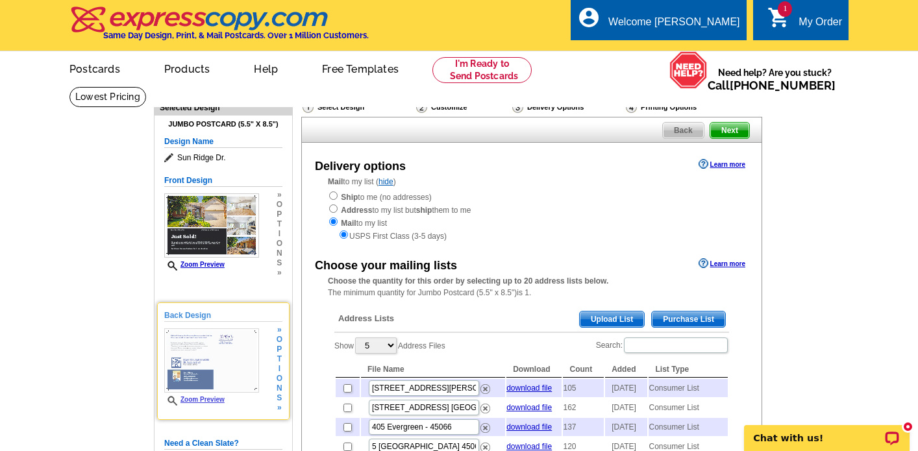
click at [219, 356] on img at bounding box center [211, 360] width 95 height 64
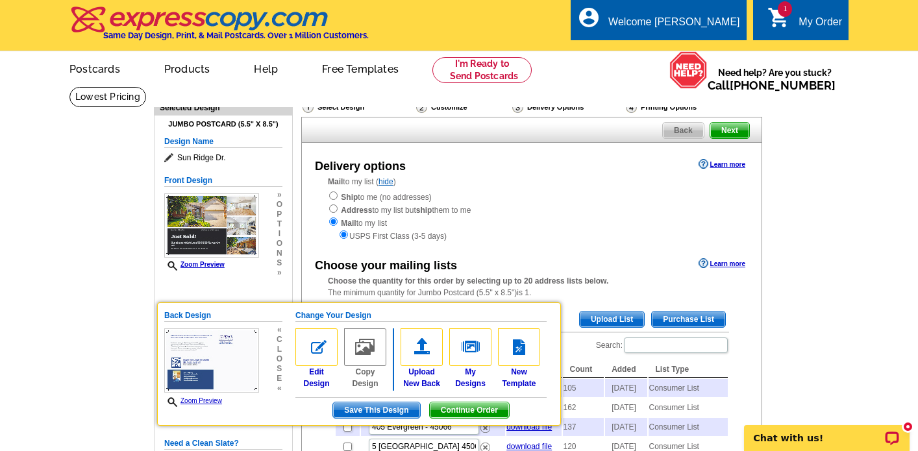
click at [604, 225] on div "Ship to me (no addresses) Address to my list but ship them to me Mail to my lis…" at bounding box center [532, 216] width 408 height 52
click at [472, 410] on span "Continue Order" at bounding box center [469, 410] width 79 height 16
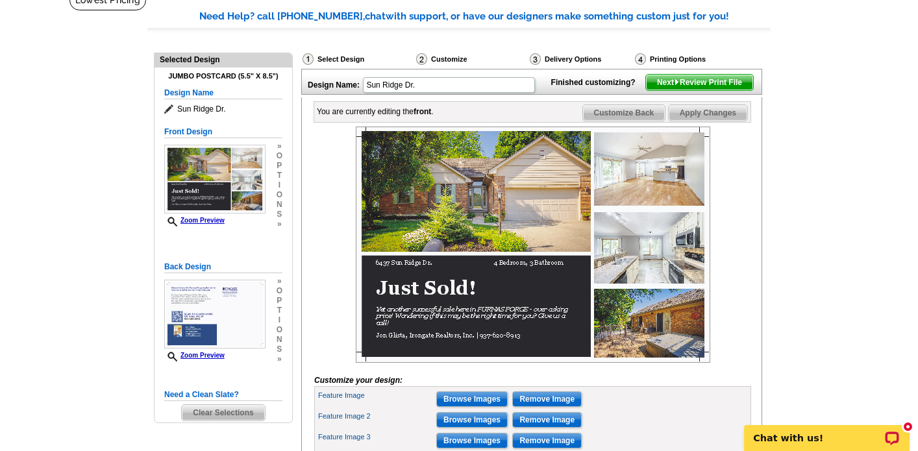
scroll to position [95, 0]
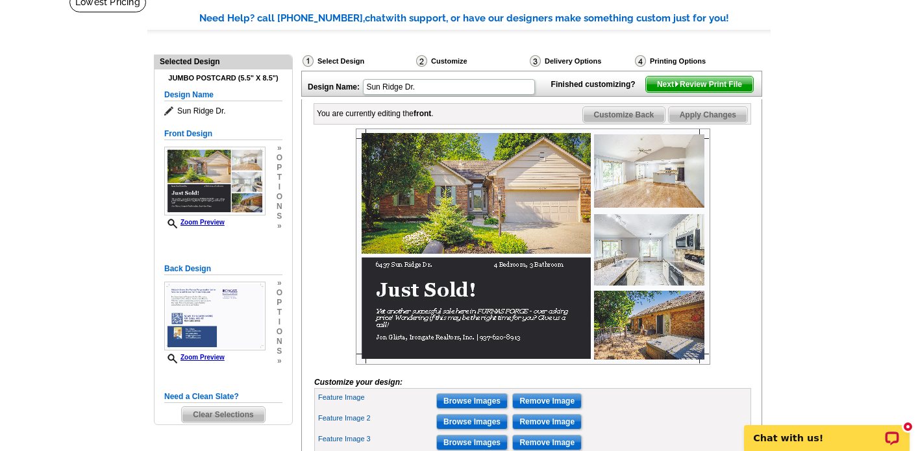
click at [694, 92] on span "Next Review Print File" at bounding box center [699, 85] width 107 height 16
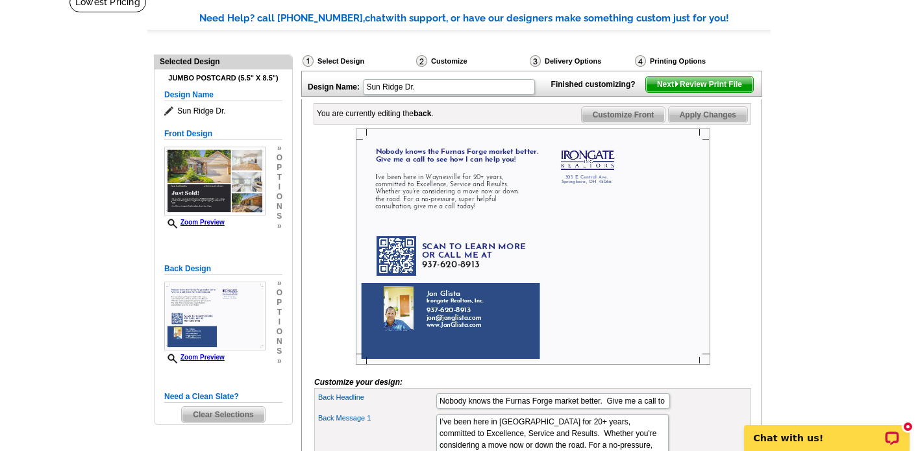
click at [706, 92] on span "Next Review Print File" at bounding box center [699, 85] width 107 height 16
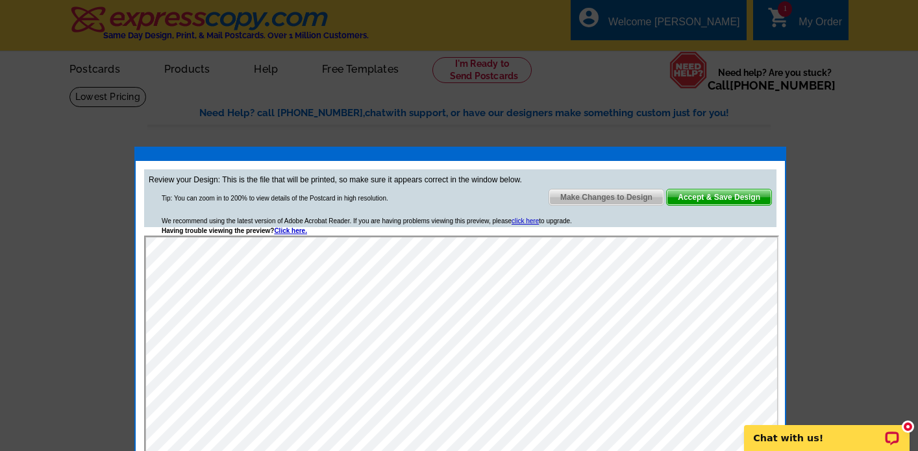
scroll to position [0, 0]
click at [711, 197] on span "Accept & Save Design" at bounding box center [718, 197] width 104 height 16
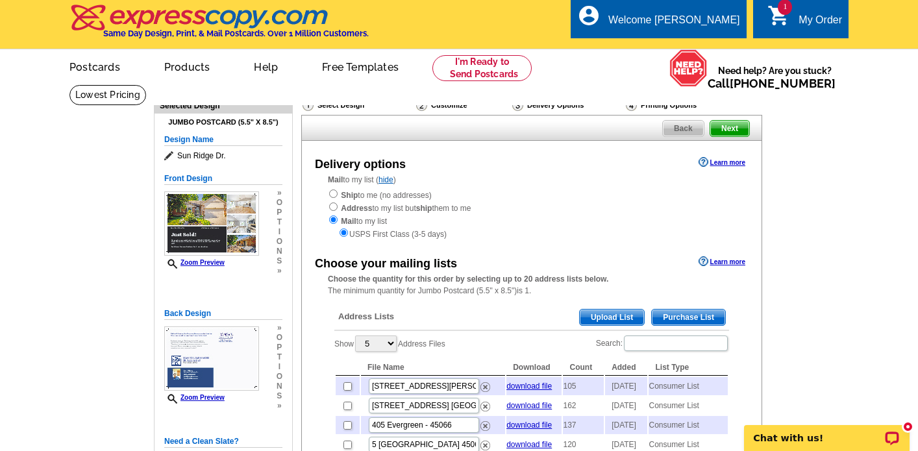
scroll to position [1, 0]
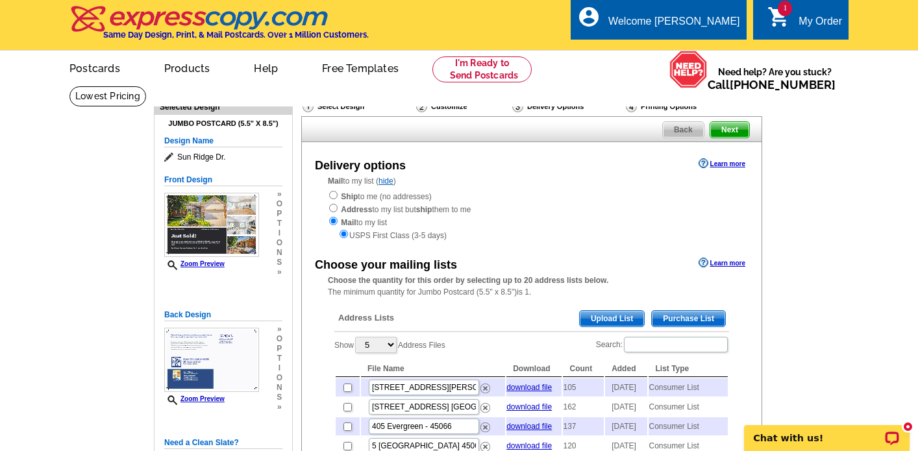
click at [677, 313] on span "Purchase List" at bounding box center [688, 319] width 73 height 16
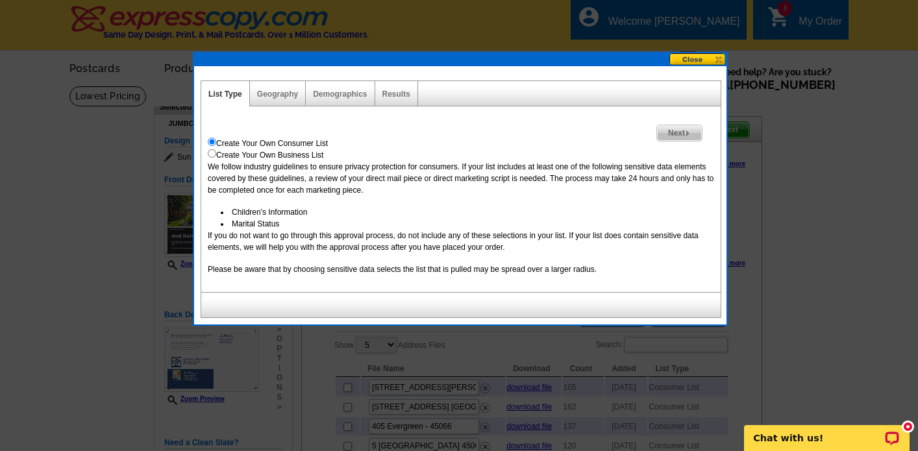
click at [674, 130] on span "Next" at bounding box center [679, 133] width 45 height 16
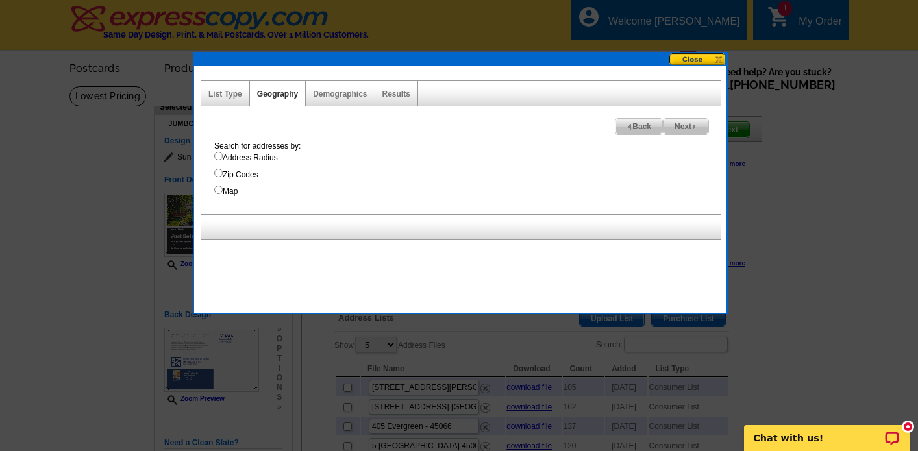
click at [218, 157] on input "Address Radius" at bounding box center [218, 156] width 8 height 8
radio input "true"
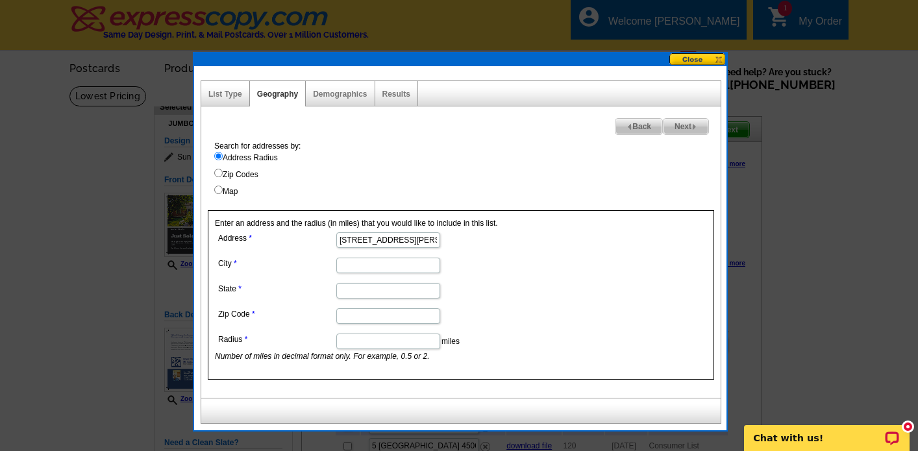
scroll to position [0, 0]
click at [387, 240] on input "6437 Sun Riodge Dr." at bounding box center [388, 240] width 104 height 16
type input "6437 Sun Ridge Dr."
click at [372, 267] on input "City" at bounding box center [388, 266] width 104 height 16
type input "Waynesville"
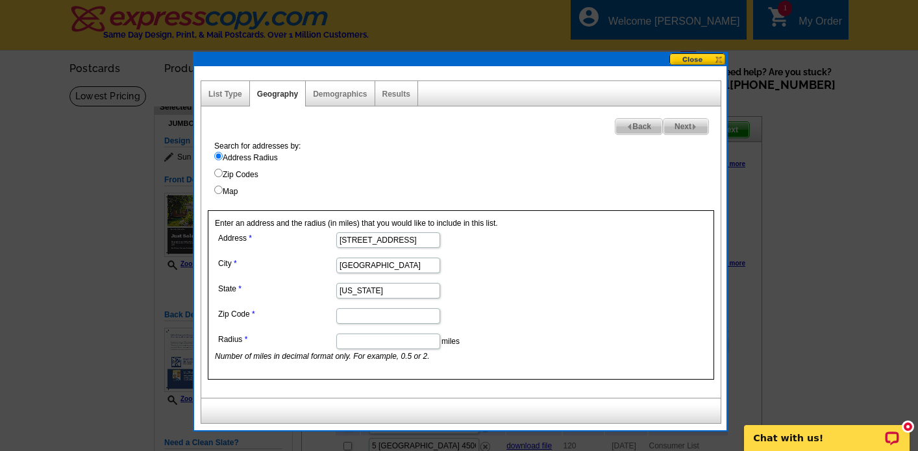
type input "[US_STATE]"
type input "45066"
click at [219, 191] on input "Map" at bounding box center [218, 190] width 8 height 8
radio input "true"
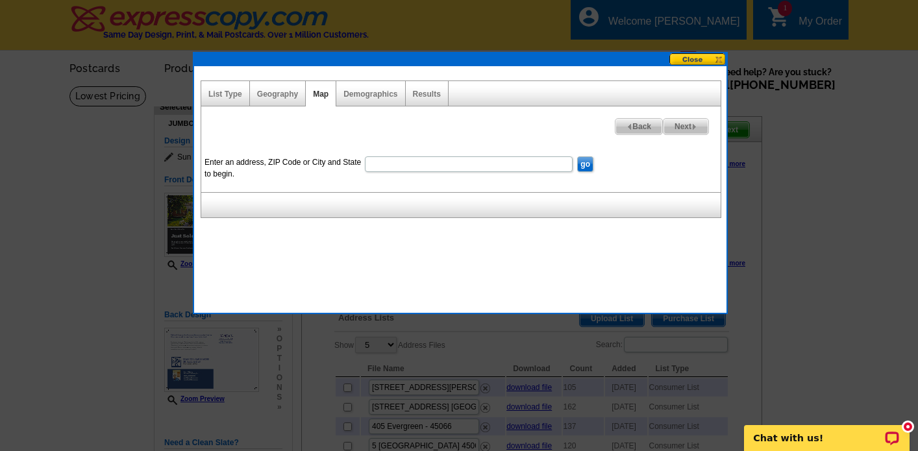
click at [418, 165] on input "Enter an address, ZIP Code or City and State to begin." at bounding box center [469, 164] width 208 height 16
type input "[STREET_ADDRESS][US_STATE]"
click at [583, 164] on input "go" at bounding box center [585, 164] width 16 height 16
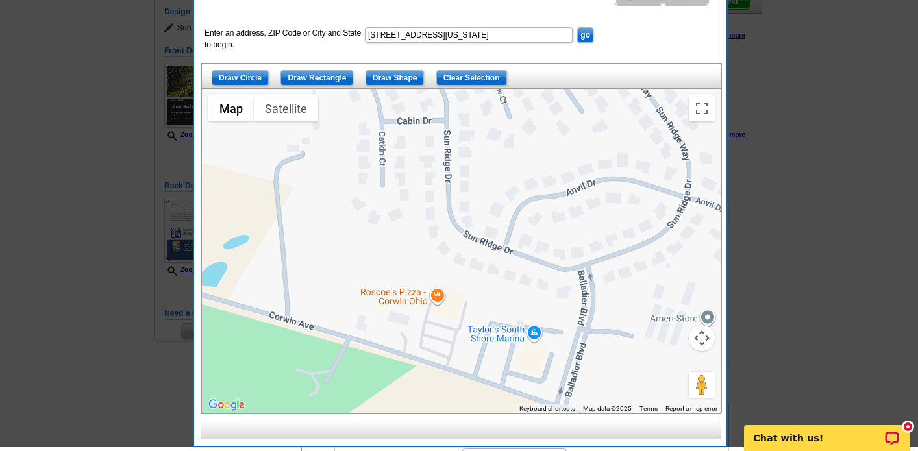
scroll to position [135, 0]
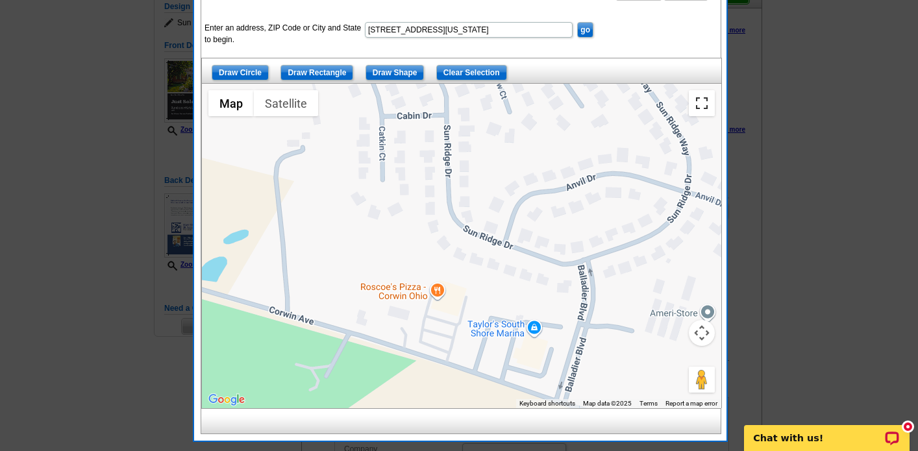
click at [701, 108] on button "Toggle fullscreen view" at bounding box center [701, 103] width 26 height 26
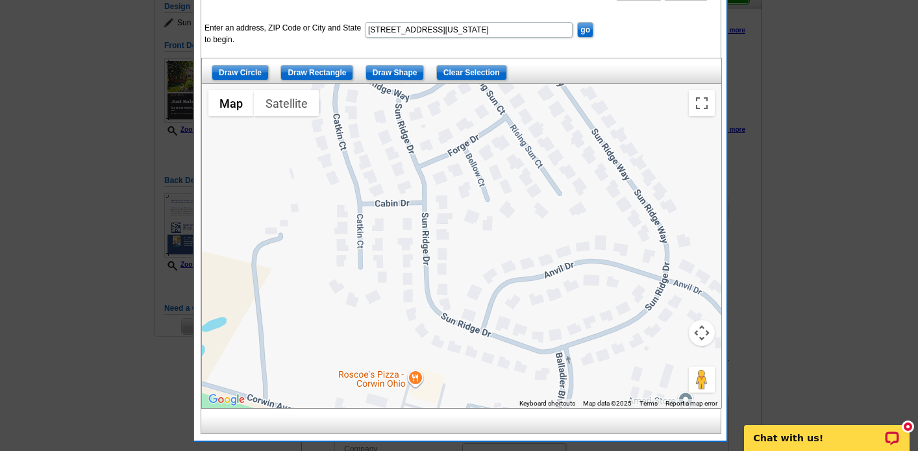
drag, startPoint x: 655, startPoint y: 281, endPoint x: 633, endPoint y: 370, distance: 91.6
click at [633, 370] on div at bounding box center [461, 246] width 519 height 324
click at [412, 77] on input "Draw Shape" at bounding box center [394, 73] width 59 height 16
click at [407, 347] on div at bounding box center [461, 246] width 519 height 324
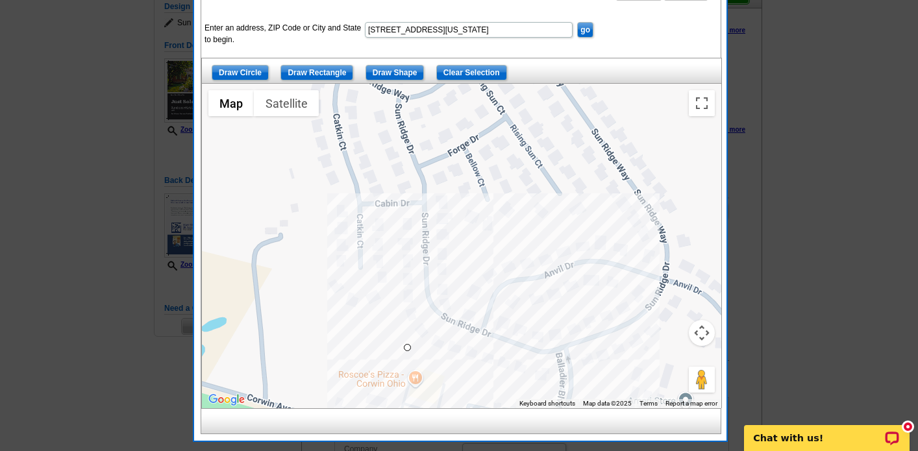
click at [549, 385] on div at bounding box center [461, 246] width 519 height 324
click at [679, 324] on div at bounding box center [461, 246] width 519 height 324
click at [666, 151] on div at bounding box center [461, 246] width 519 height 324
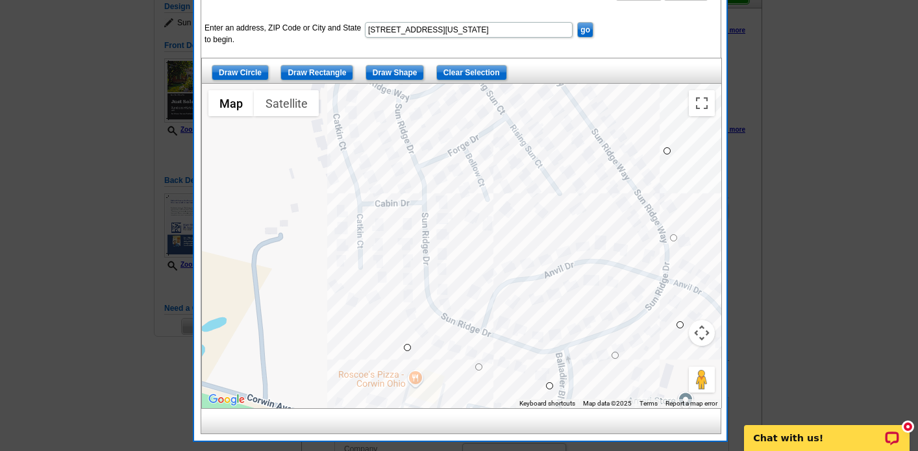
click at [478, 97] on div at bounding box center [461, 246] width 519 height 324
click at [378, 159] on div at bounding box center [461, 246] width 519 height 324
click at [408, 347] on div at bounding box center [461, 246] width 519 height 324
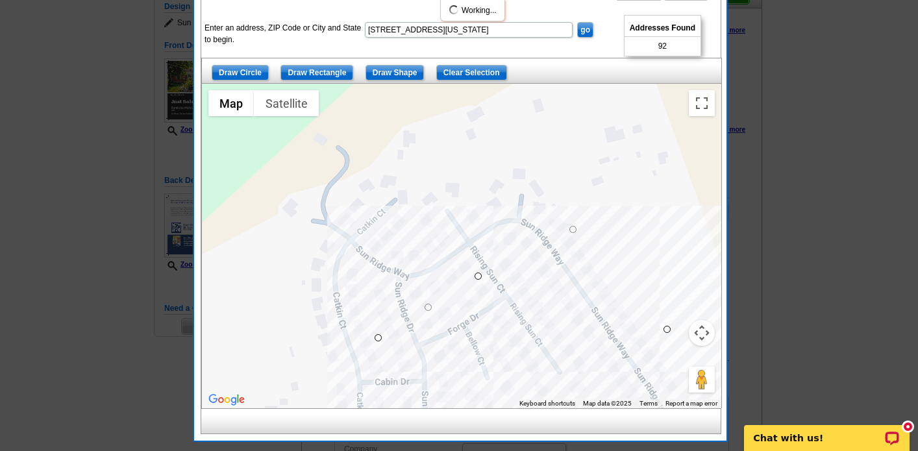
drag, startPoint x: 574, startPoint y: 125, endPoint x: 575, endPoint y: 228, distance: 103.8
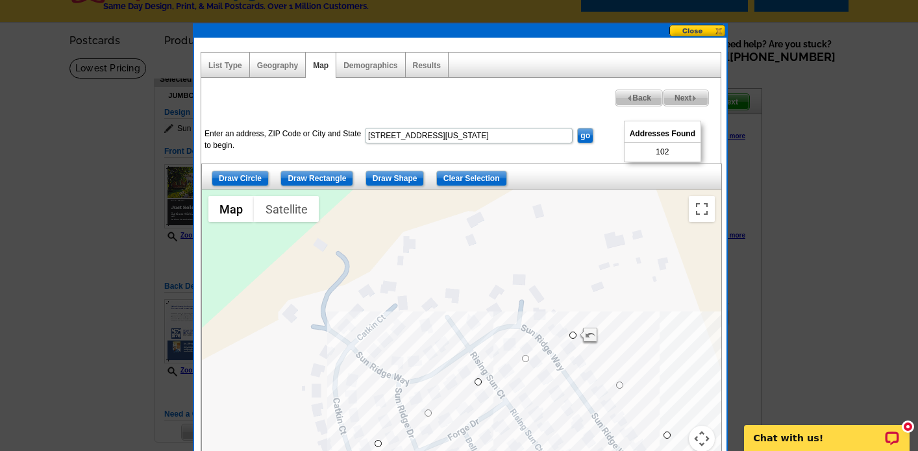
scroll to position [27, 0]
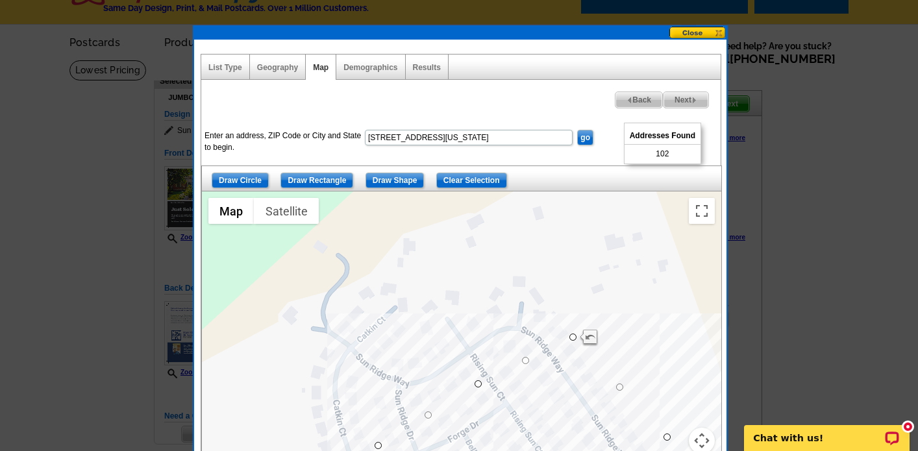
click at [694, 32] on button at bounding box center [697, 33] width 57 height 12
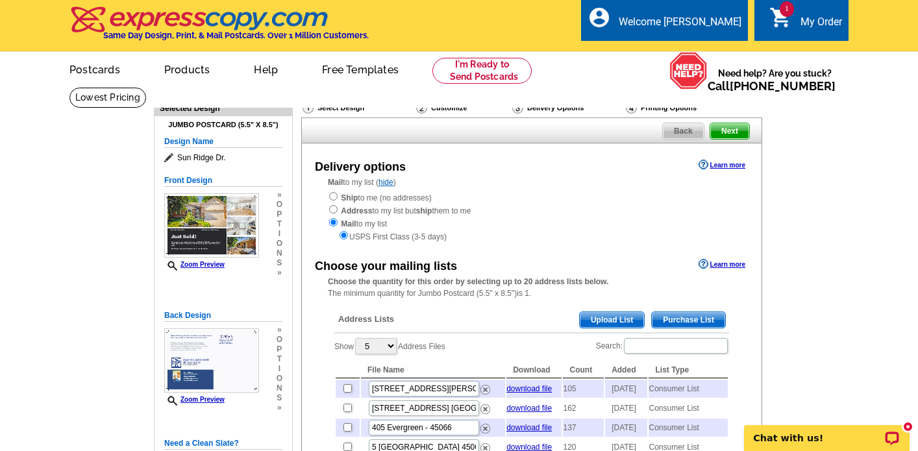
scroll to position [0, 0]
click at [728, 130] on span "Next" at bounding box center [729, 131] width 39 height 16
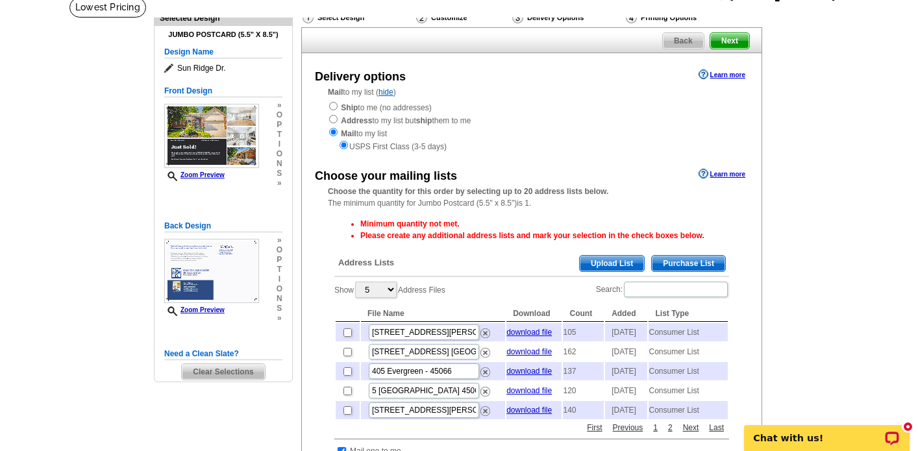
scroll to position [87, 0]
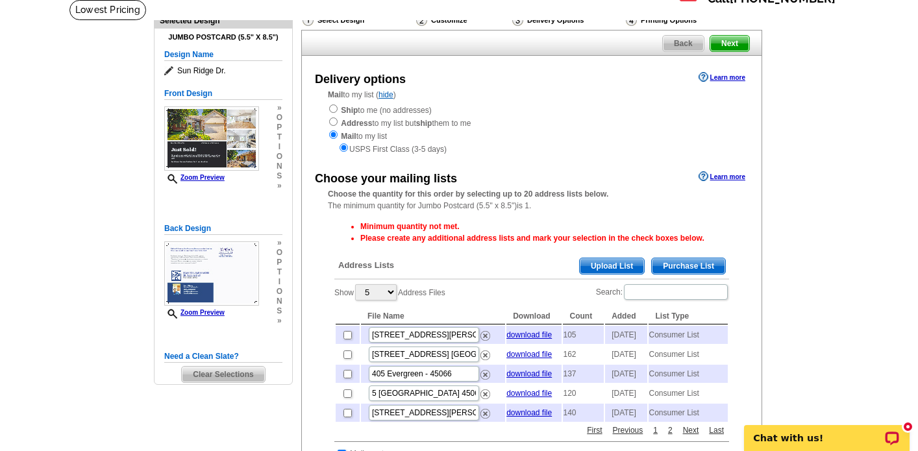
click at [692, 262] on span "Purchase List" at bounding box center [688, 266] width 73 height 16
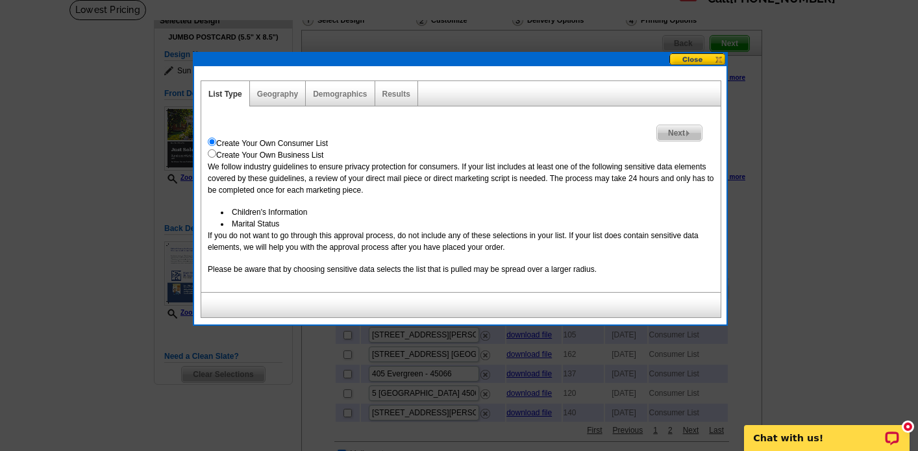
click at [677, 131] on span "Next" at bounding box center [679, 133] width 45 height 16
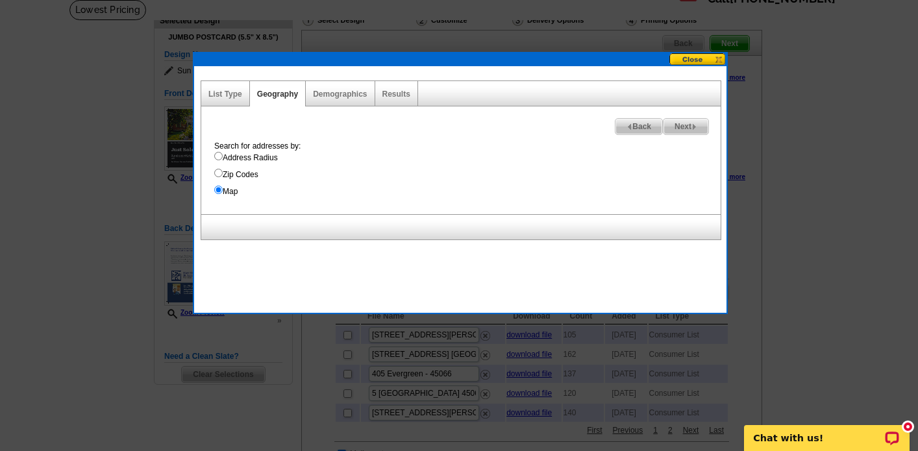
click at [687, 123] on span "Next" at bounding box center [685, 127] width 45 height 16
select select
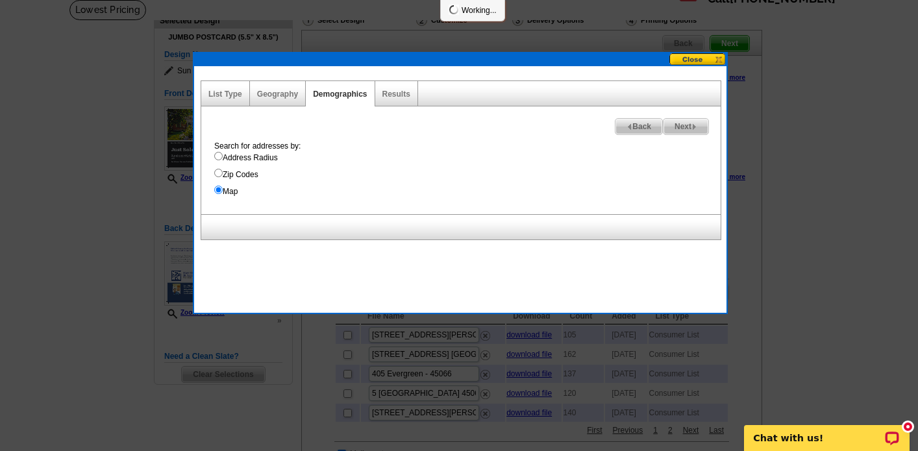
select select
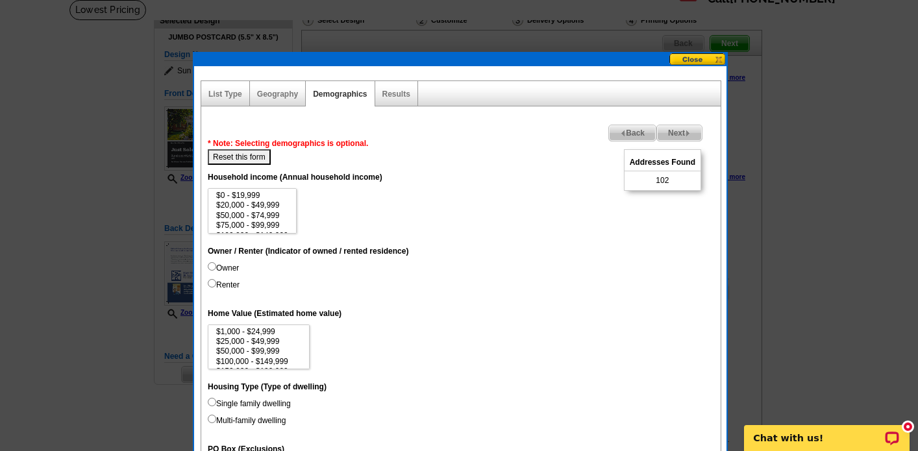
click at [211, 267] on input "Owner" at bounding box center [212, 266] width 8 height 8
radio input "true"
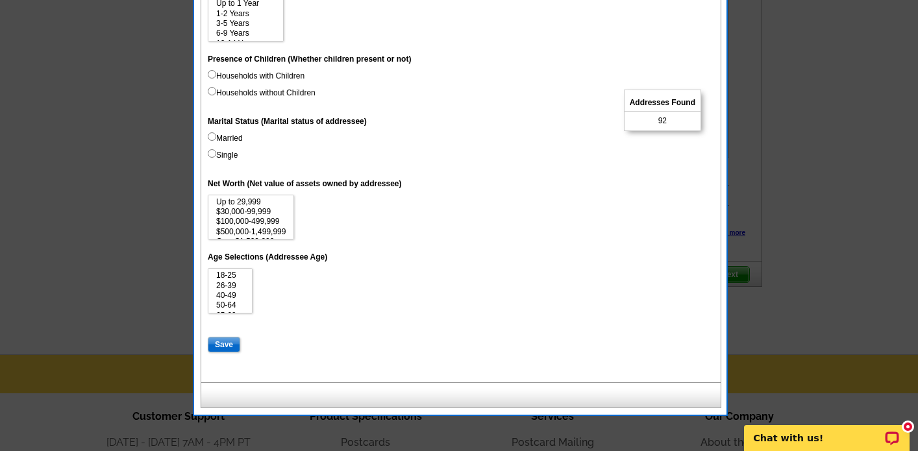
scroll to position [620, 0]
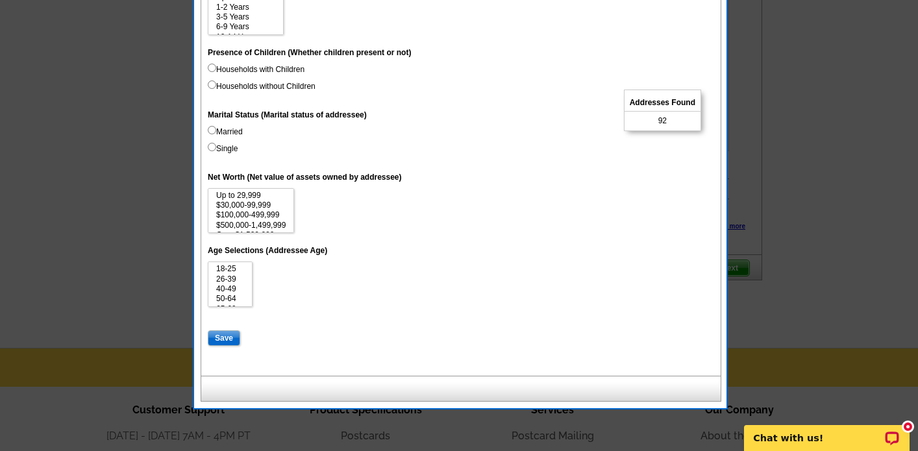
click at [225, 332] on input "Save" at bounding box center [224, 338] width 32 height 16
select select
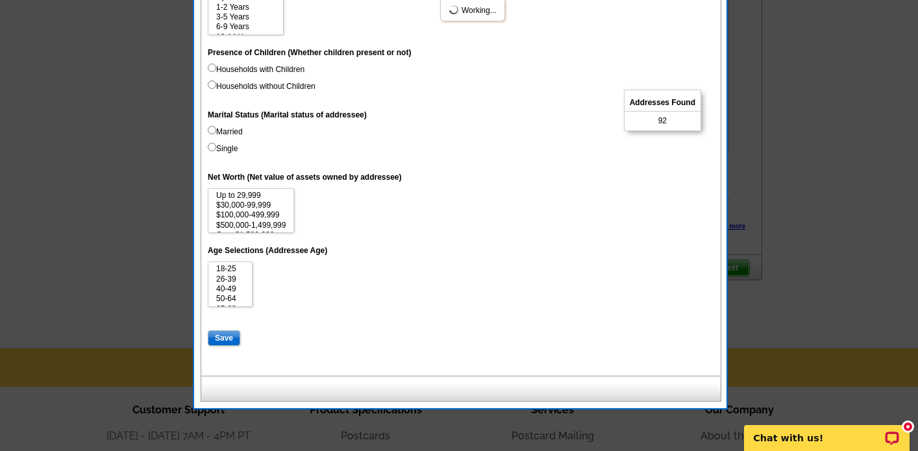
select select
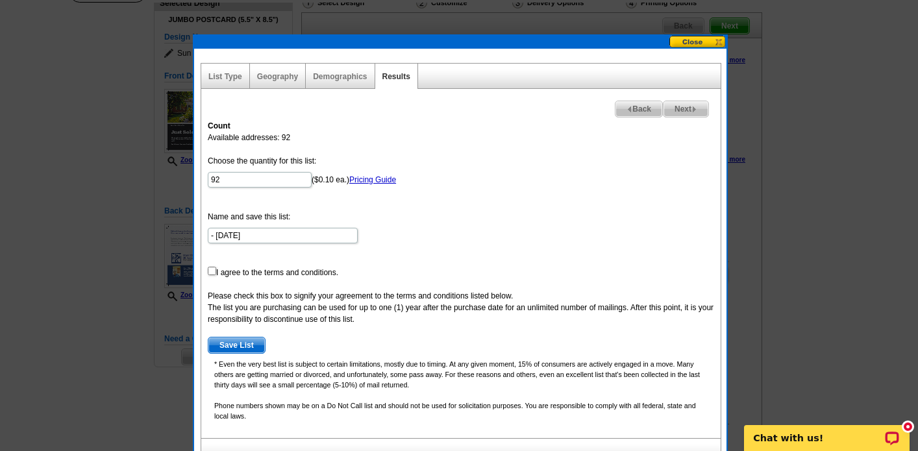
scroll to position [103, 0]
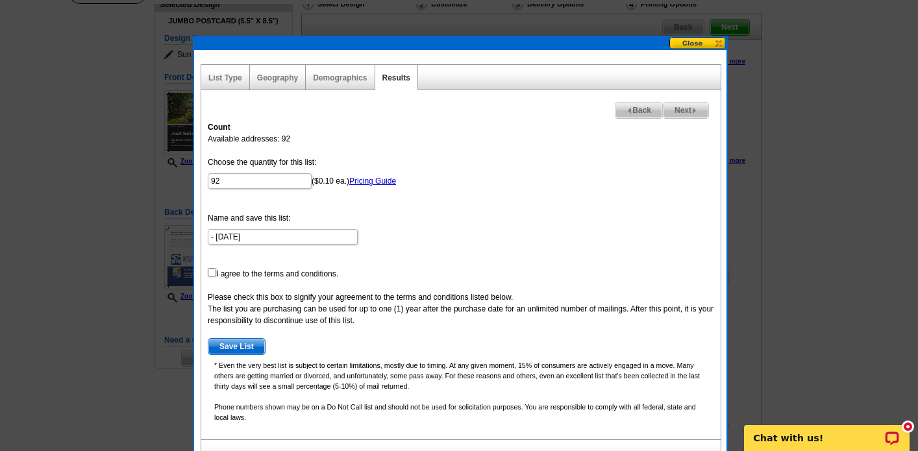
click at [210, 275] on input "checkbox" at bounding box center [212, 272] width 8 height 8
checkbox input "true"
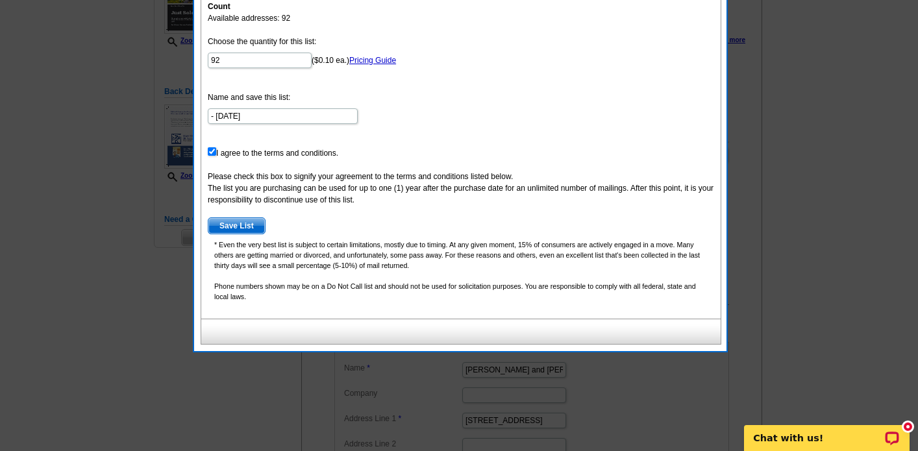
scroll to position [225, 0]
click at [245, 226] on span "Save List" at bounding box center [236, 225] width 56 height 16
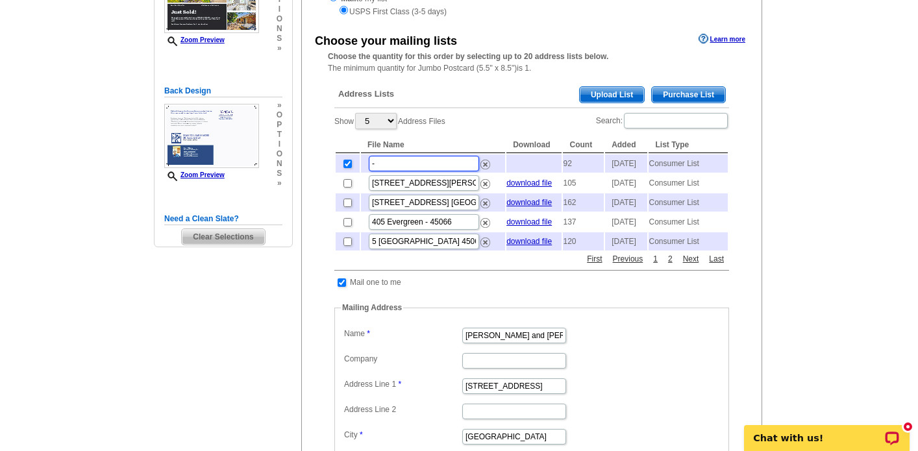
type input "-"
type input "Sun Ridge Dr."
click at [482, 137] on th "File Name" at bounding box center [433, 145] width 144 height 16
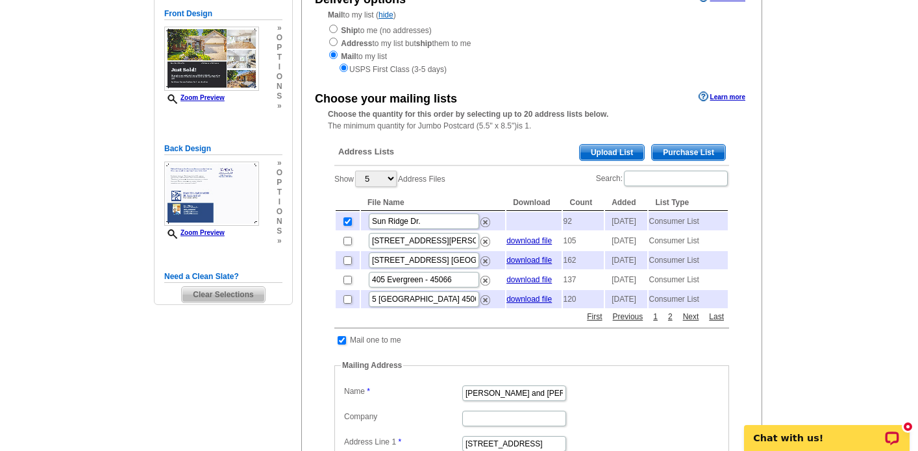
scroll to position [169, 0]
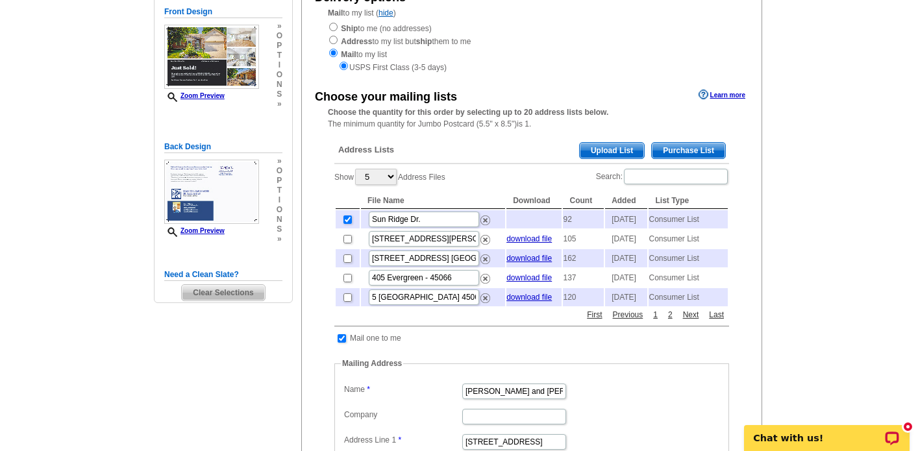
click at [680, 146] on span "Purchase List" at bounding box center [688, 151] width 73 height 16
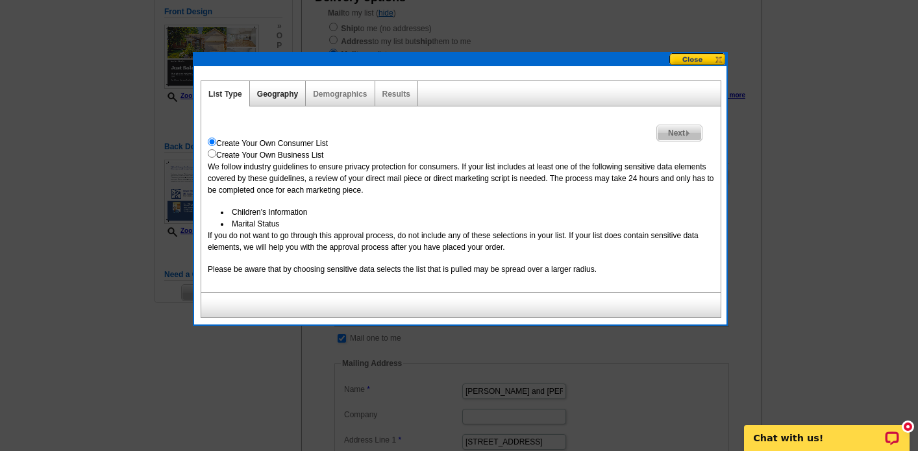
click at [280, 97] on link "Geography" at bounding box center [277, 94] width 41 height 9
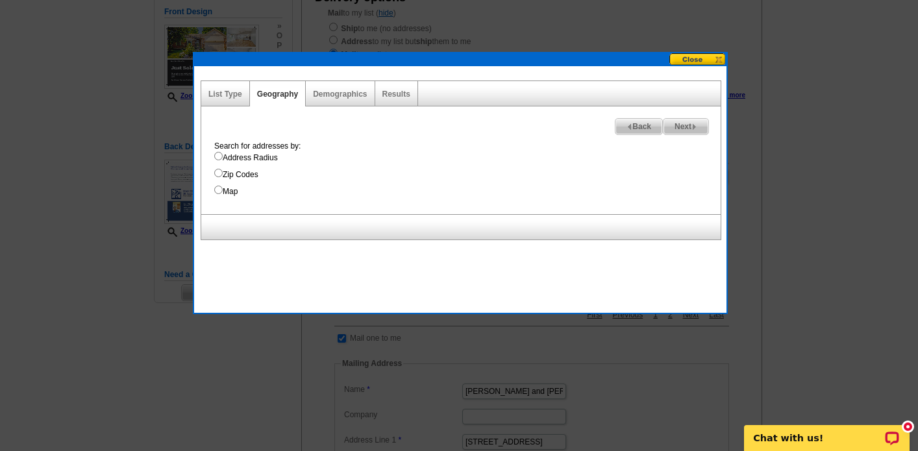
click at [219, 191] on input "Map" at bounding box center [218, 190] width 8 height 8
radio input "true"
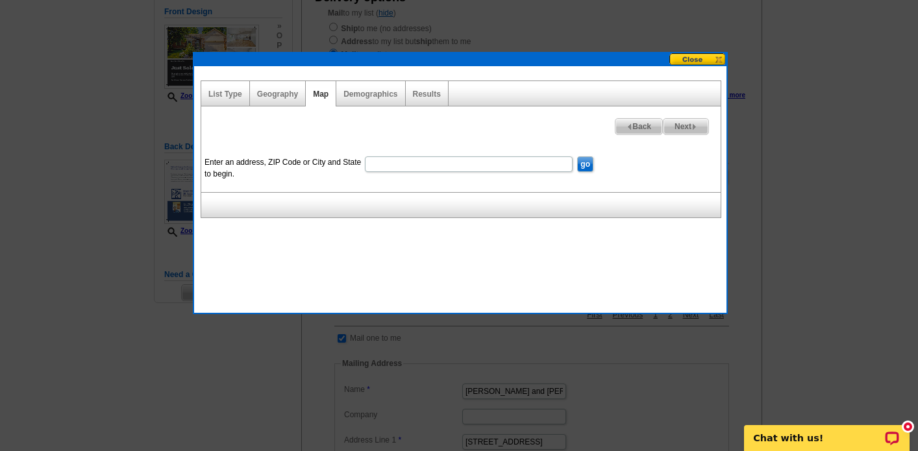
click at [446, 166] on input "Enter an address, ZIP Code or City and State to begin." at bounding box center [469, 164] width 208 height 16
type input "[STREET_ADDRESS][US_STATE]"
click at [583, 165] on input "go" at bounding box center [585, 164] width 16 height 16
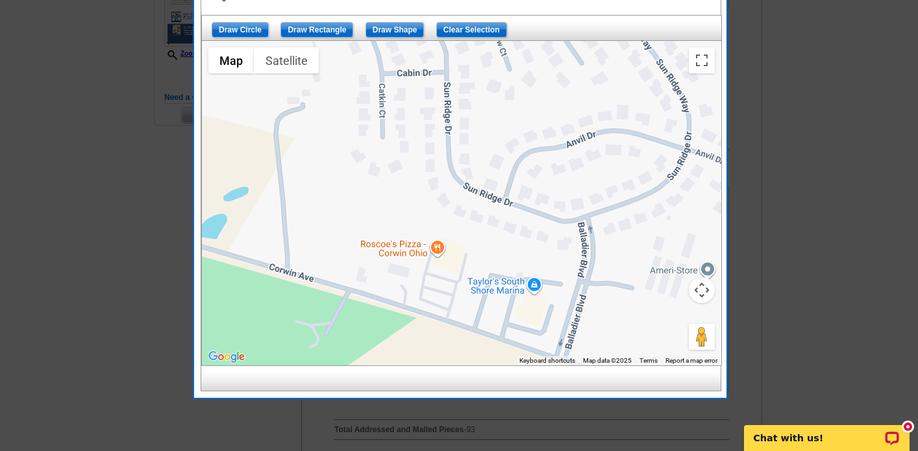
scroll to position [356, 0]
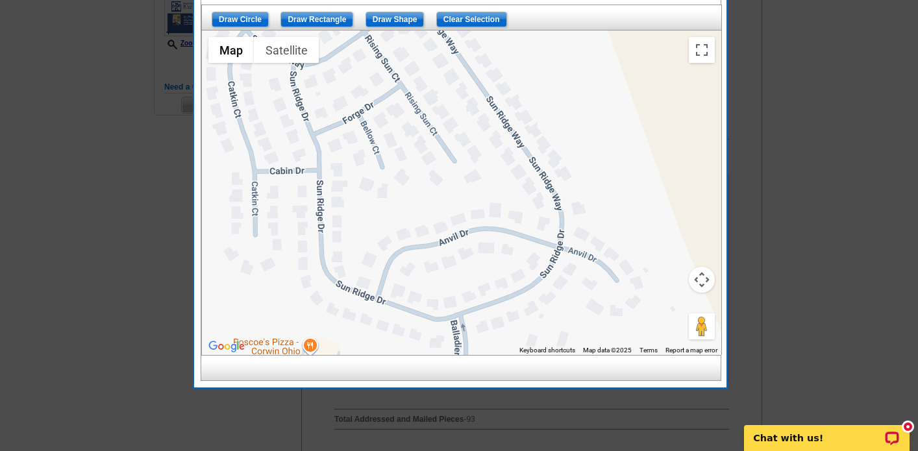
drag, startPoint x: 652, startPoint y: 171, endPoint x: 524, endPoint y: 282, distance: 168.9
click at [524, 282] on div at bounding box center [461, 192] width 519 height 324
click at [399, 17] on input "Draw Shape" at bounding box center [394, 20] width 59 height 16
click at [308, 320] on div at bounding box center [461, 192] width 519 height 324
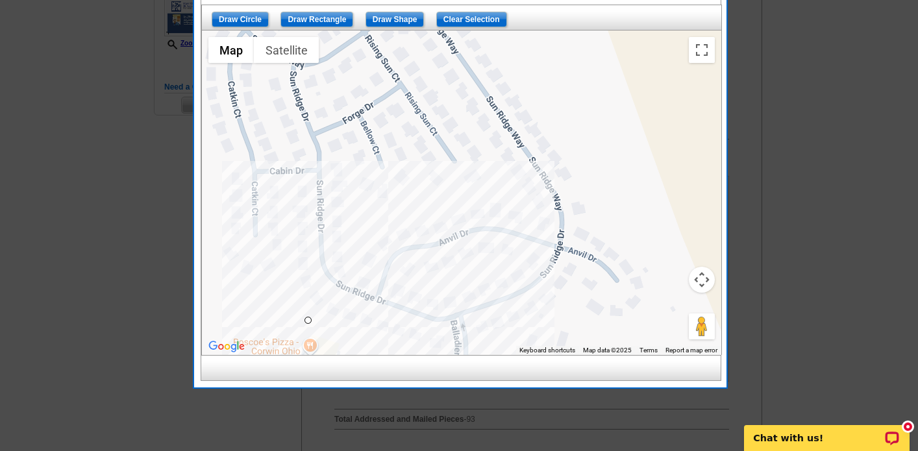
click at [482, 347] on div at bounding box center [461, 192] width 519 height 324
click at [633, 247] on div at bounding box center [461, 192] width 519 height 324
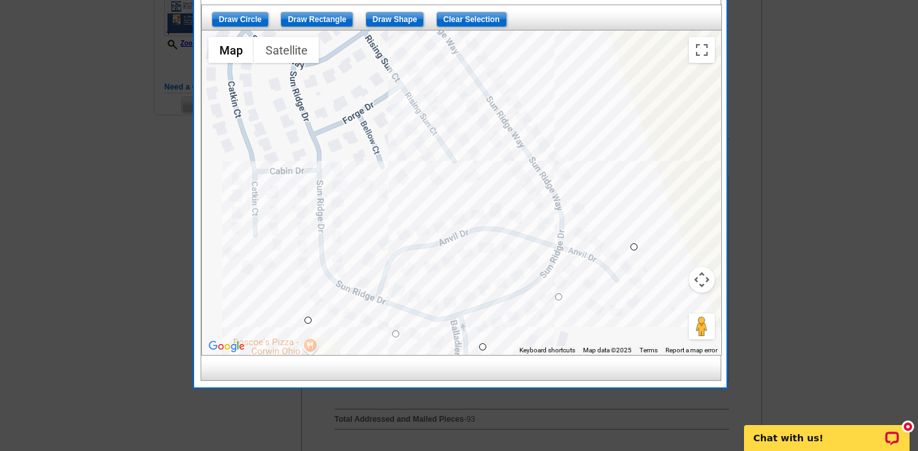
click at [499, 40] on div at bounding box center [461, 192] width 519 height 324
click at [325, 52] on div at bounding box center [461, 192] width 519 height 324
click at [265, 95] on div at bounding box center [461, 192] width 519 height 324
click at [306, 321] on div at bounding box center [461, 192] width 519 height 324
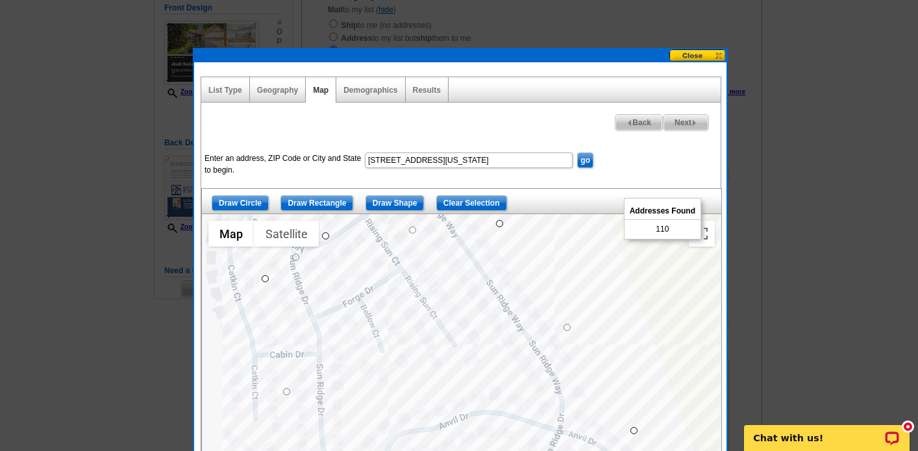
scroll to position [165, 0]
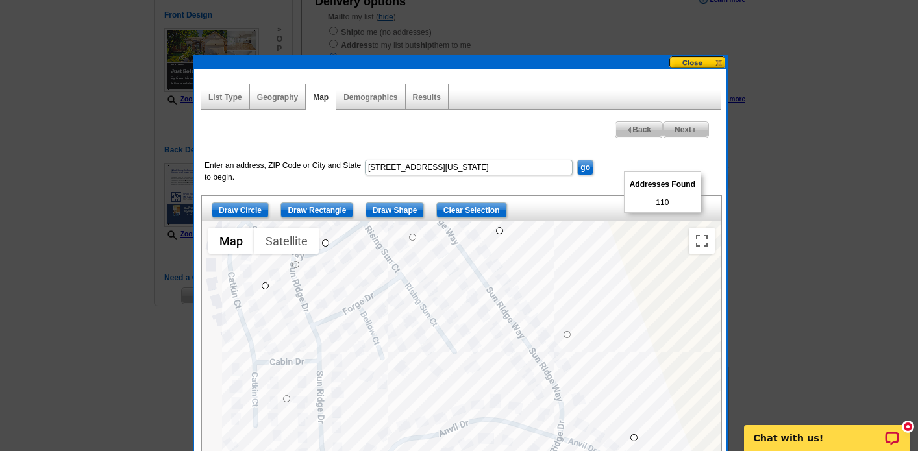
click at [688, 127] on span "Next" at bounding box center [685, 130] width 45 height 16
select select
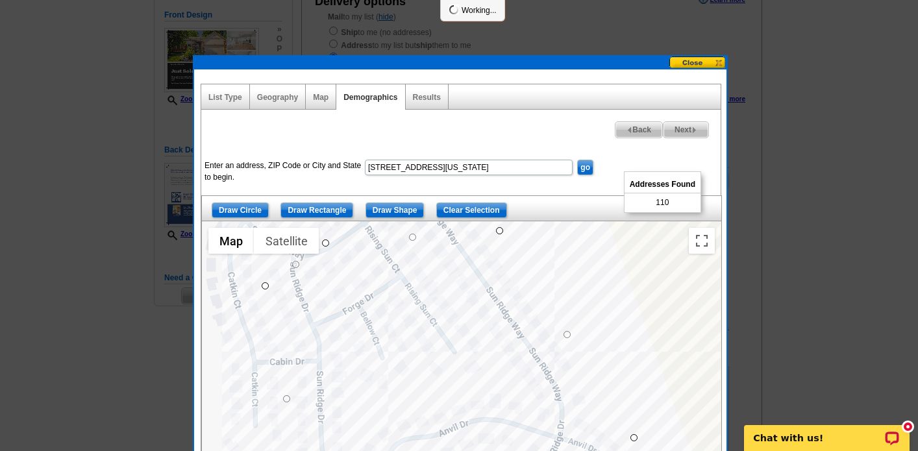
select select
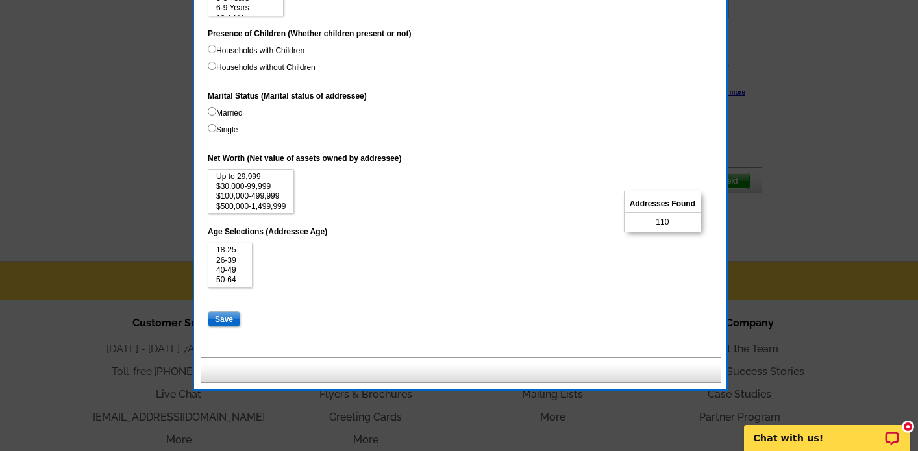
scroll to position [742, 0]
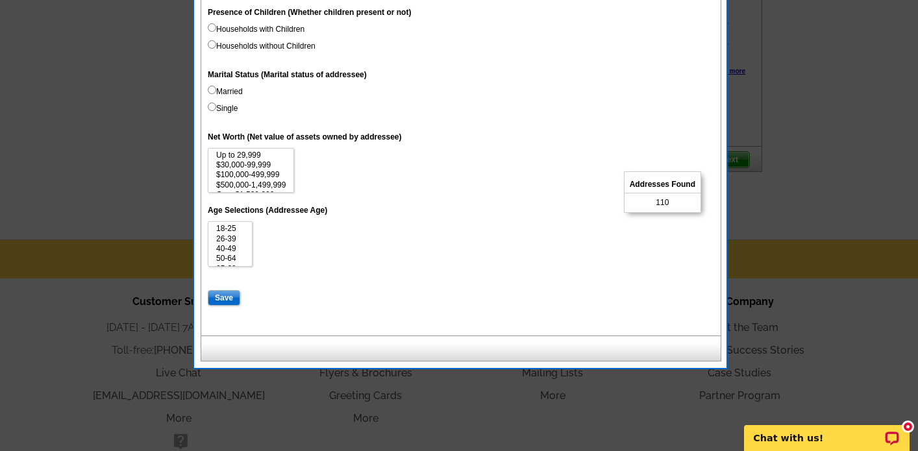
click at [227, 292] on input "Save" at bounding box center [224, 298] width 32 height 16
select select
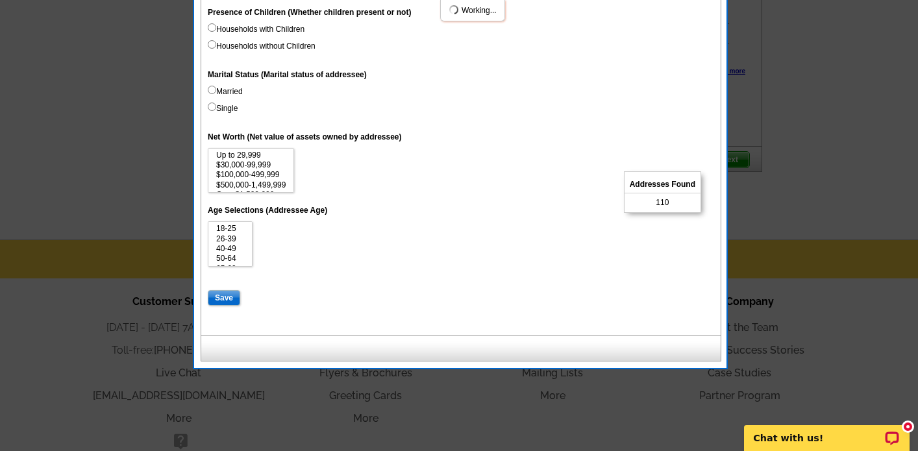
select select
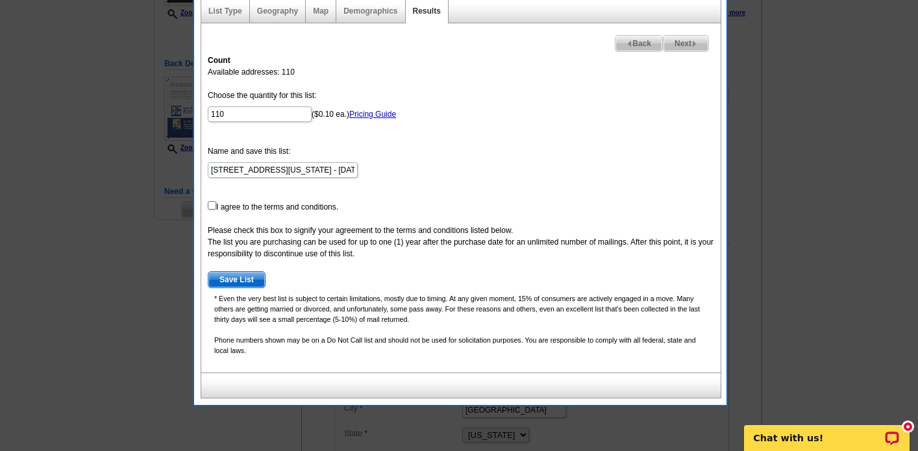
scroll to position [250, 0]
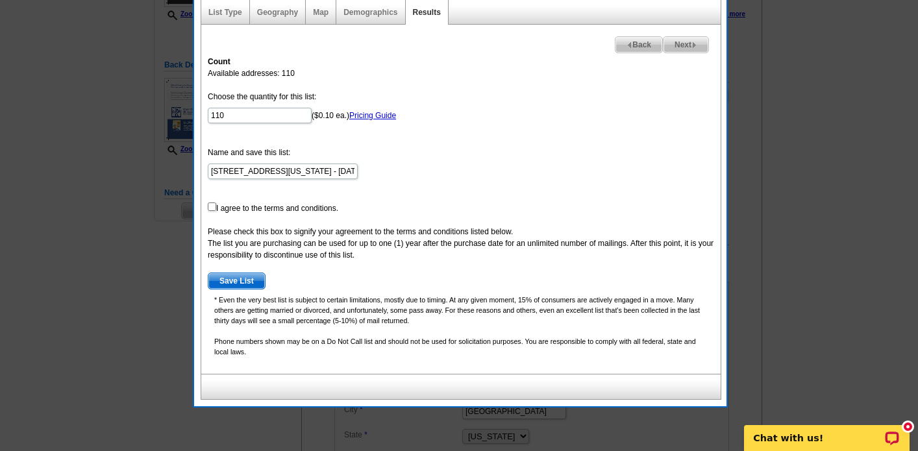
click at [211, 210] on input "checkbox" at bounding box center [212, 206] width 8 height 8
checkbox input "true"
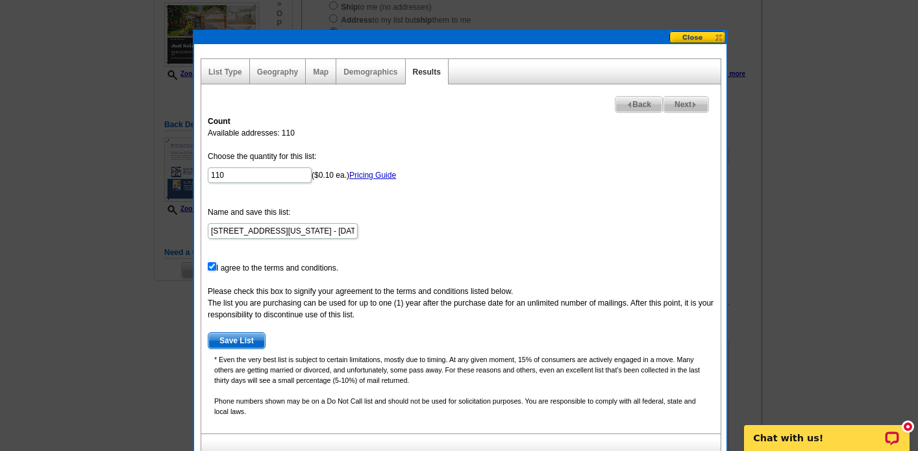
scroll to position [186, 0]
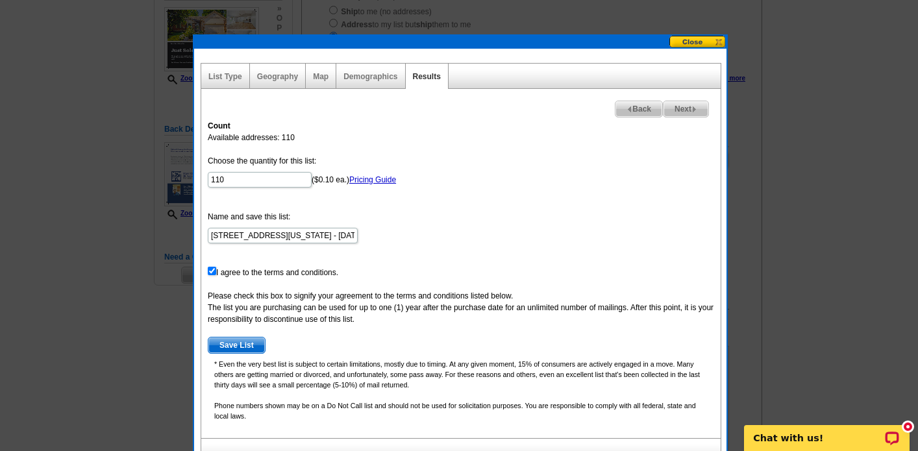
click at [241, 347] on span "Save List" at bounding box center [236, 345] width 56 height 16
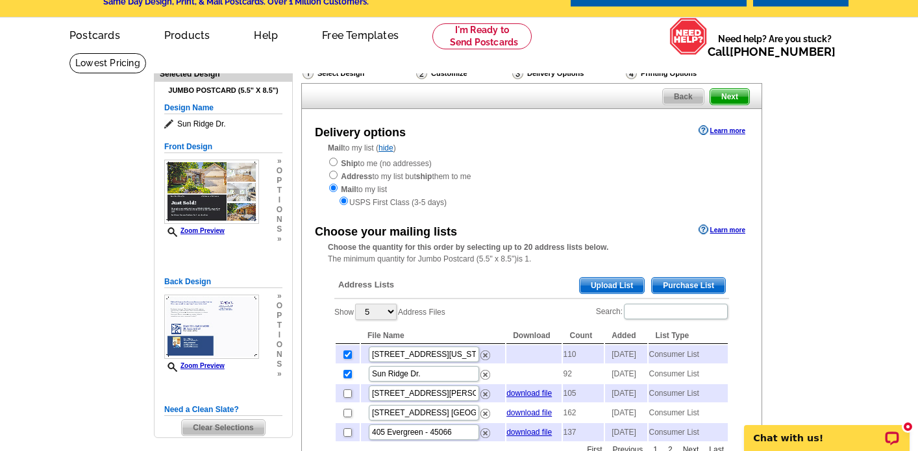
scroll to position [39, 0]
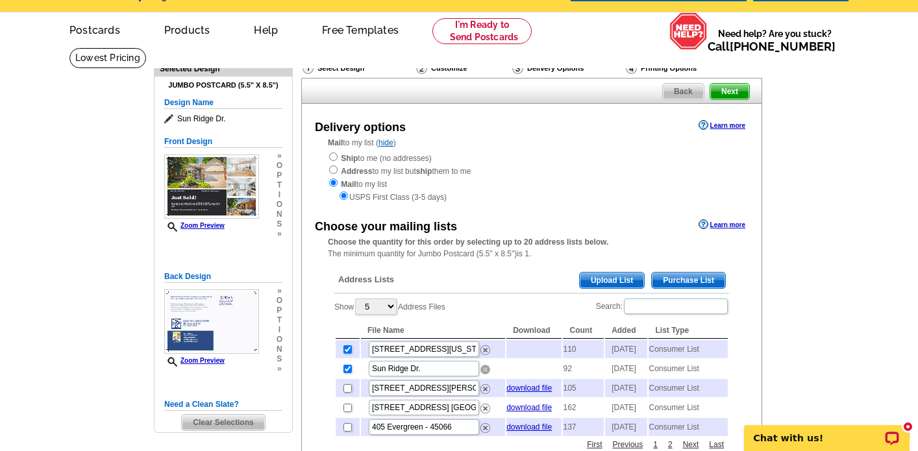
click at [483, 372] on img at bounding box center [485, 370] width 10 height 10
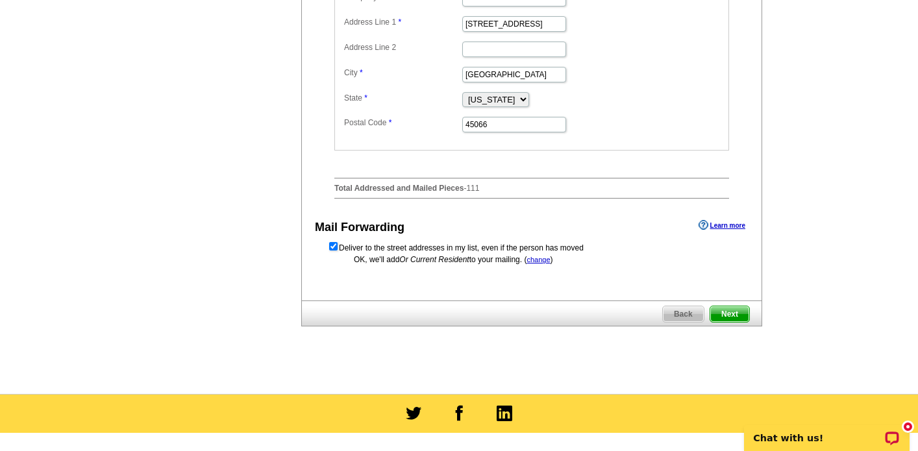
scroll to position [593, 0]
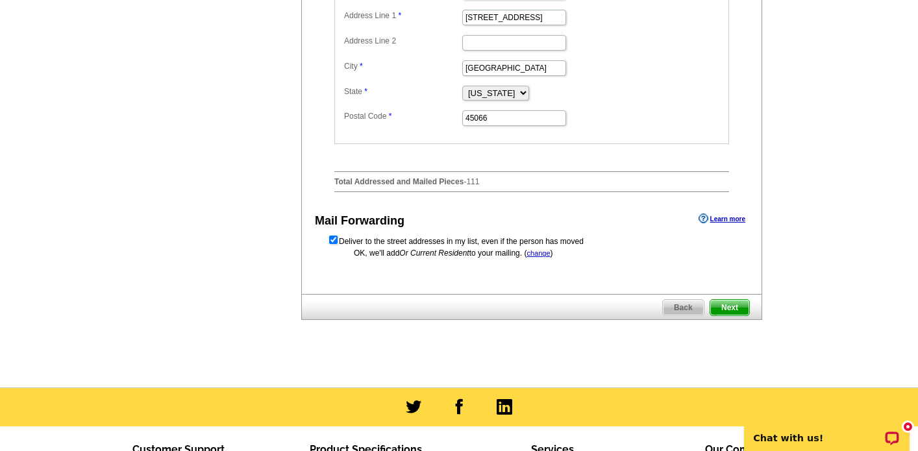
click at [728, 315] on span "Next" at bounding box center [729, 308] width 39 height 16
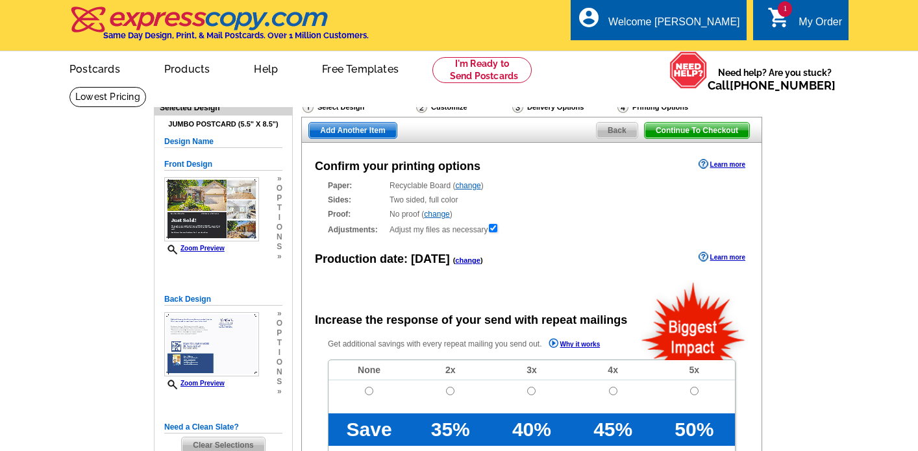
radio input "false"
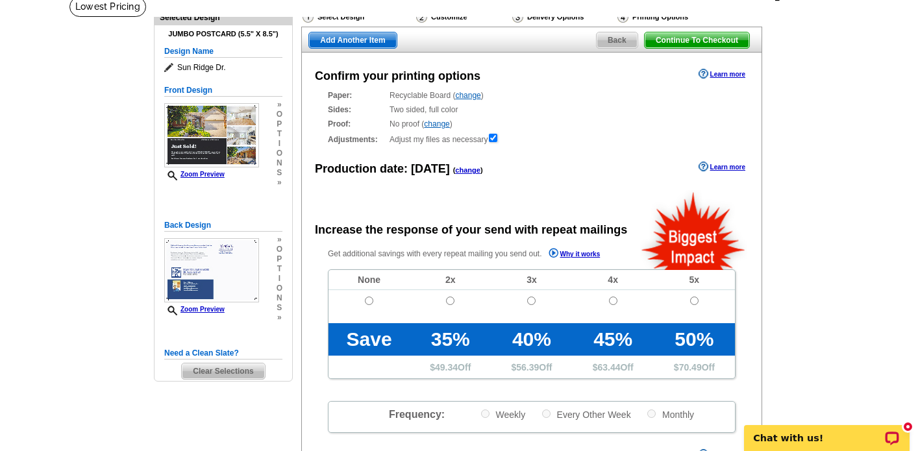
scroll to position [93, 0]
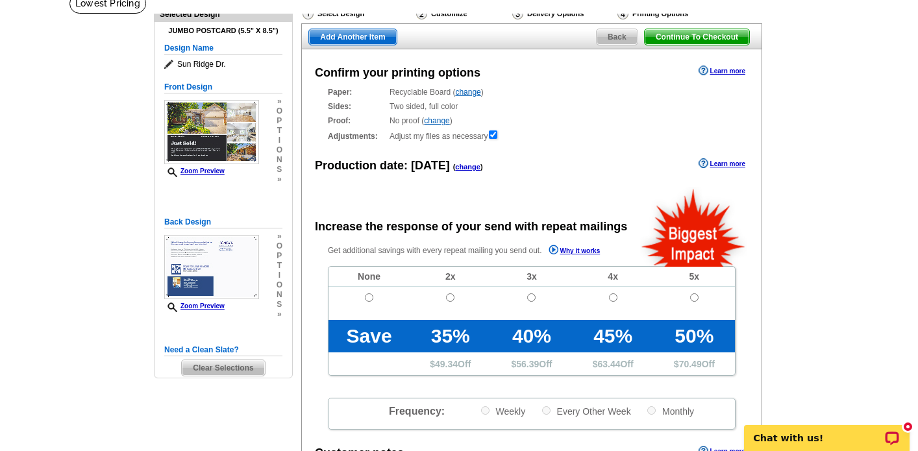
click at [368, 295] on input "radio" at bounding box center [369, 297] width 8 height 8
radio input "true"
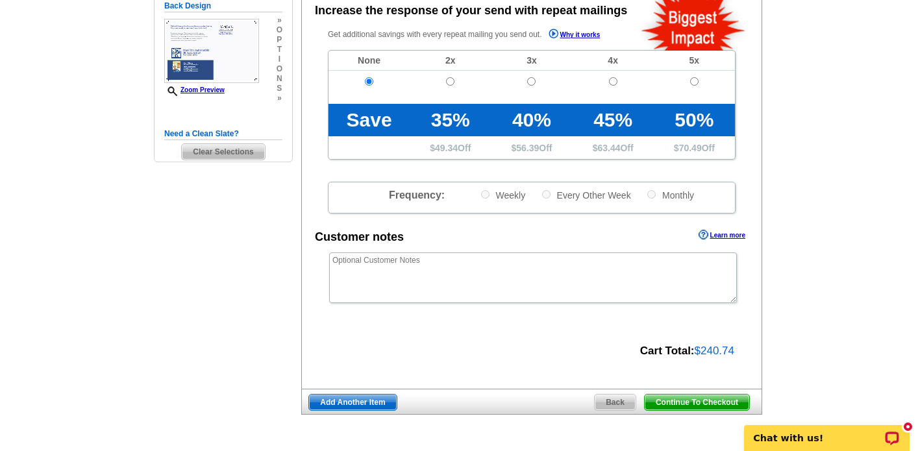
scroll to position [311, 0]
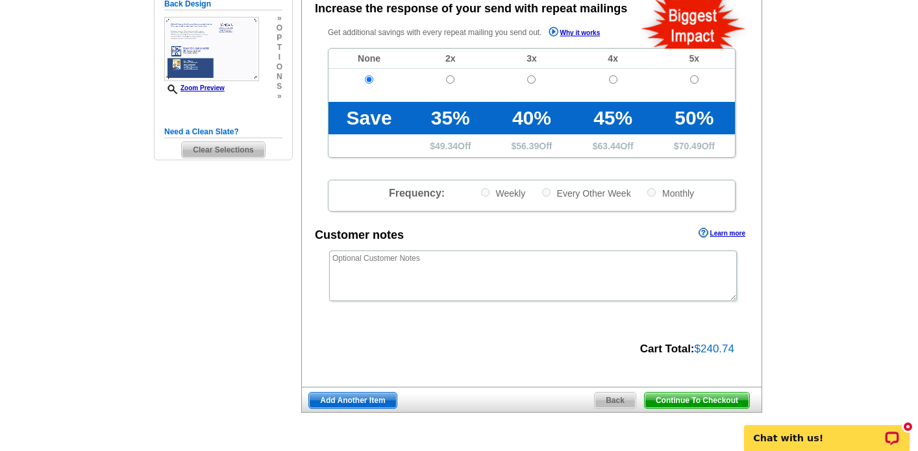
click at [678, 397] on span "Continue To Checkout" at bounding box center [696, 401] width 104 height 16
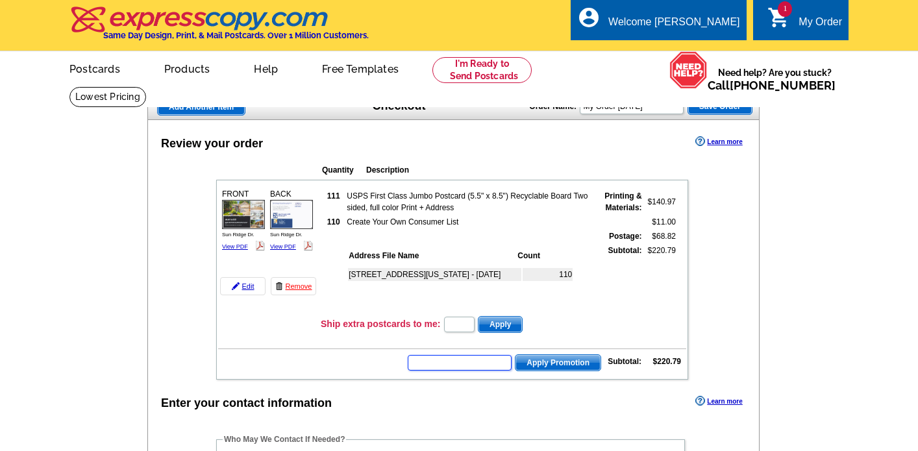
drag, startPoint x: 443, startPoint y: 361, endPoint x: 479, endPoint y: 364, distance: 35.8
click at [443, 361] on input "text" at bounding box center [460, 363] width 104 height 16
click at [435, 363] on input "text" at bounding box center [460, 363] width 104 height 16
click at [478, 364] on input "text" at bounding box center [460, 363] width 104 height 16
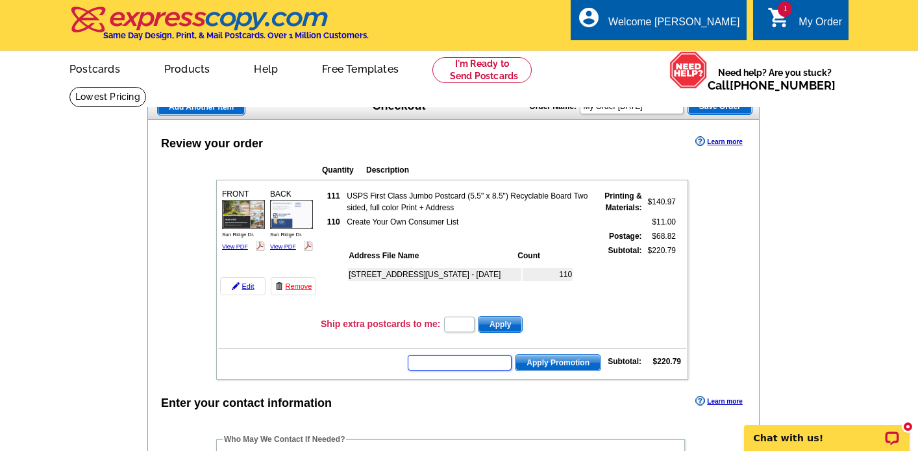
click at [468, 367] on input "text" at bounding box center [460, 363] width 104 height 16
type input "grow0825"
click at [548, 365] on span "Apply Promotion" at bounding box center [557, 363] width 85 height 16
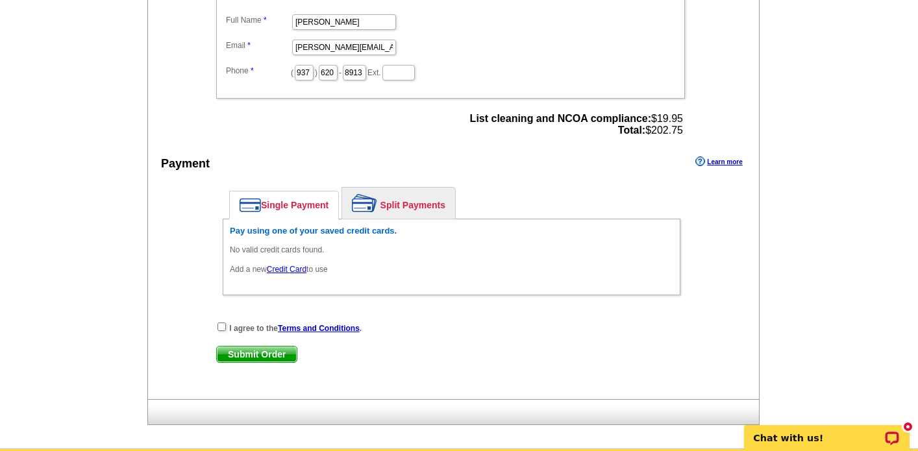
scroll to position [494, 0]
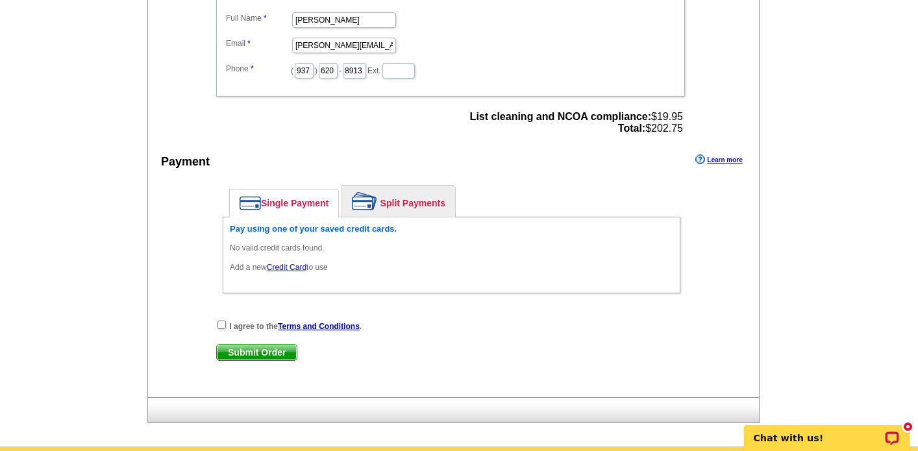
click at [222, 324] on input "checkbox" at bounding box center [221, 325] width 8 height 8
checkbox input "true"
click at [270, 349] on span "Submit Order" at bounding box center [257, 353] width 80 height 16
click at [293, 266] on link "Credit Card" at bounding box center [287, 267] width 40 height 9
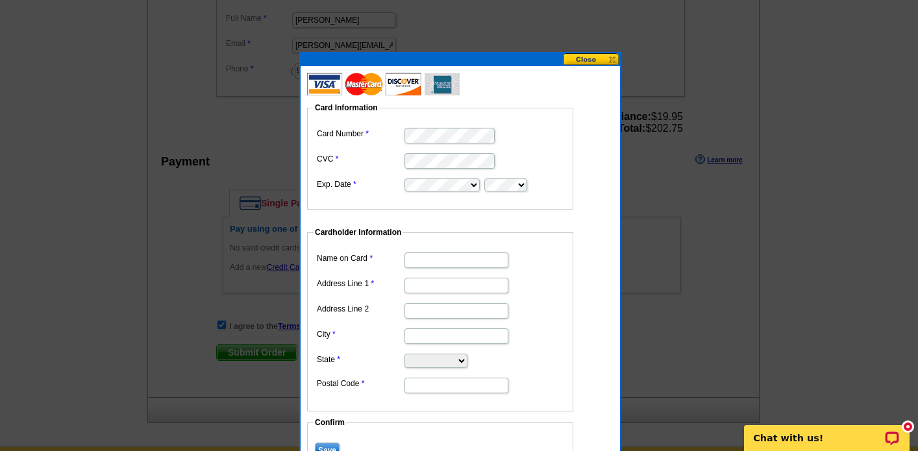
click at [420, 258] on input "Name on Card" at bounding box center [456, 260] width 104 height 16
click at [454, 261] on input "[PERSON_NAME]" at bounding box center [456, 260] width 104 height 16
type input "[PERSON_NAME]"
click at [437, 289] on input "Address Line 1" at bounding box center [456, 286] width 104 height 16
type input "[STREET_ADDRESS]"
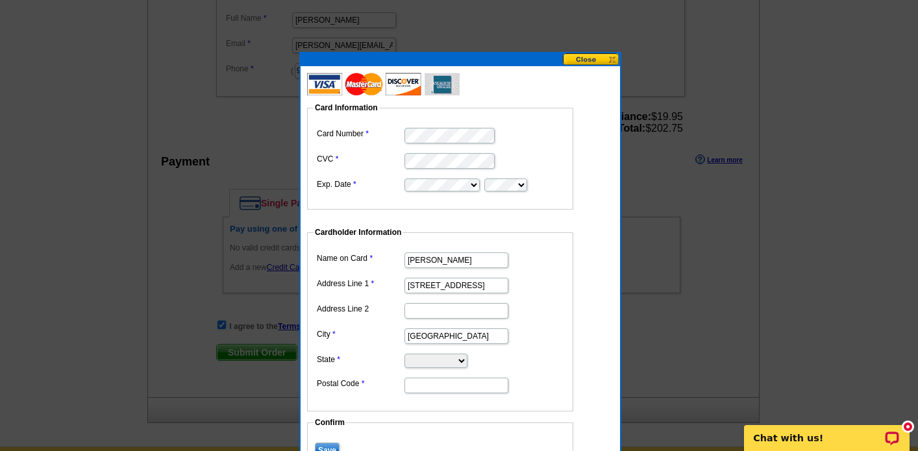
type input "[GEOGRAPHIC_DATA]"
select select "OH"
type input "45066"
click at [558, 311] on dd at bounding box center [439, 310] width 253 height 20
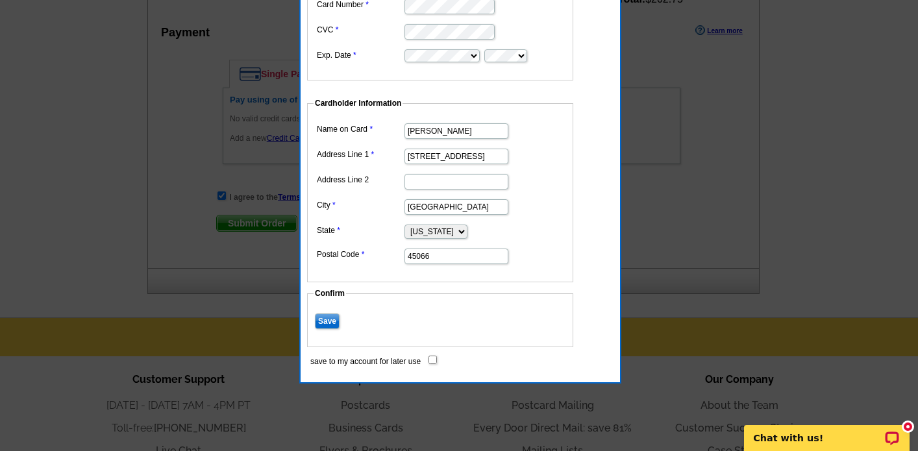
scroll to position [627, 0]
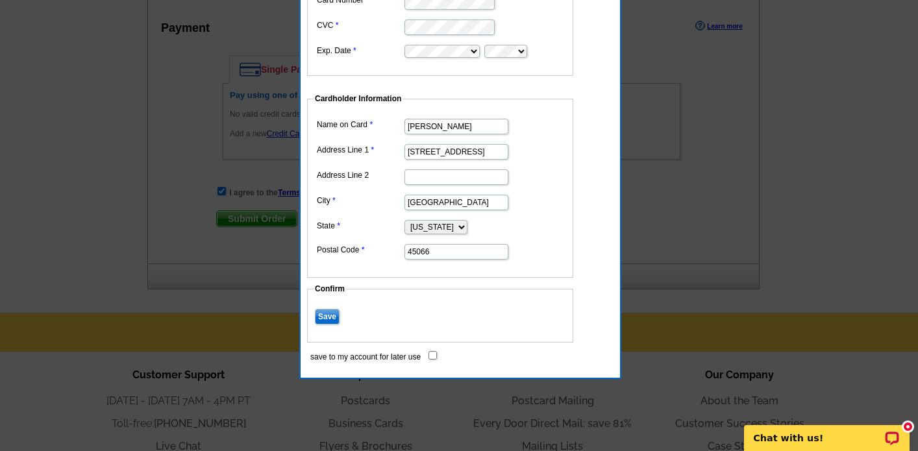
click at [326, 319] on input "Save" at bounding box center [327, 317] width 25 height 16
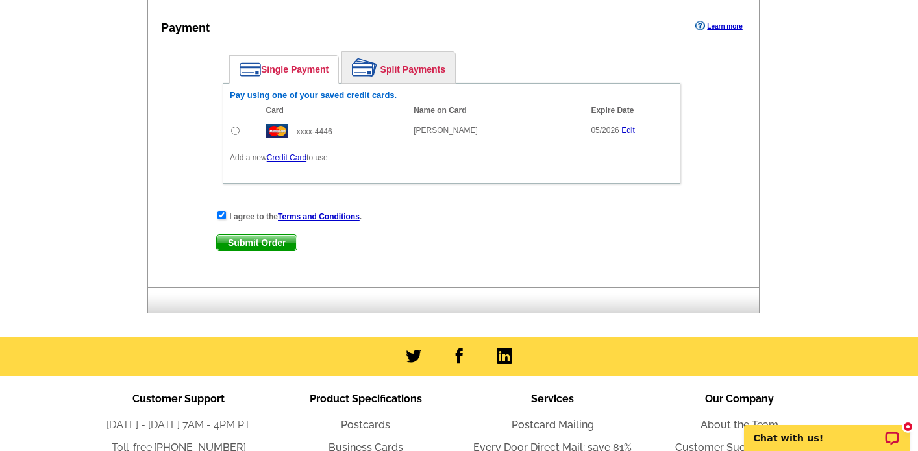
click at [261, 218] on strong "I agree to the Terms and Conditions ." at bounding box center [295, 216] width 132 height 9
click at [262, 214] on strong "I agree to the Terms and Conditions ." at bounding box center [295, 216] width 132 height 9
click at [253, 241] on span "Submit Order" at bounding box center [257, 243] width 80 height 16
click at [233, 129] on input "radio" at bounding box center [235, 131] width 8 height 8
radio input "true"
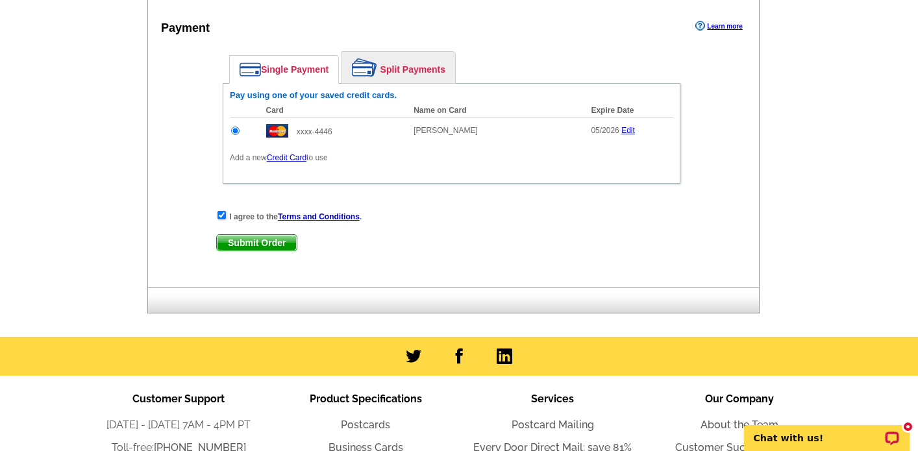
click at [262, 238] on span "Submit Order" at bounding box center [257, 243] width 80 height 16
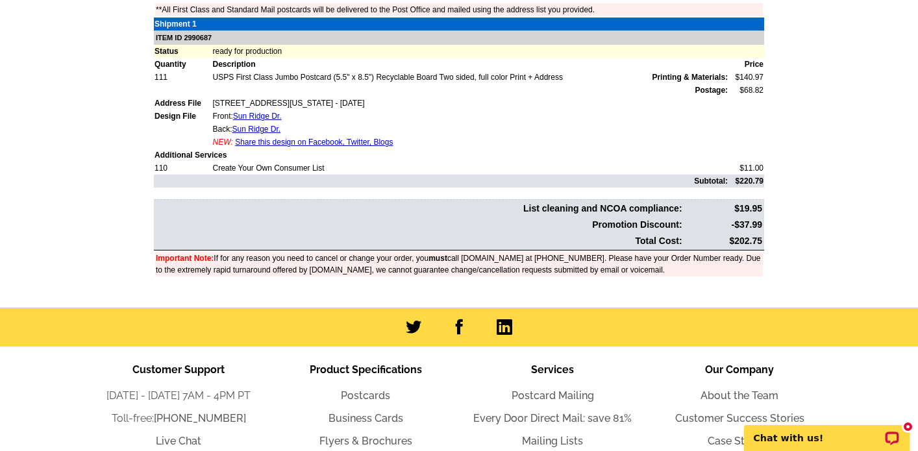
scroll to position [-16, 0]
